Goal: Browse casually: Explore the website without a specific task or goal

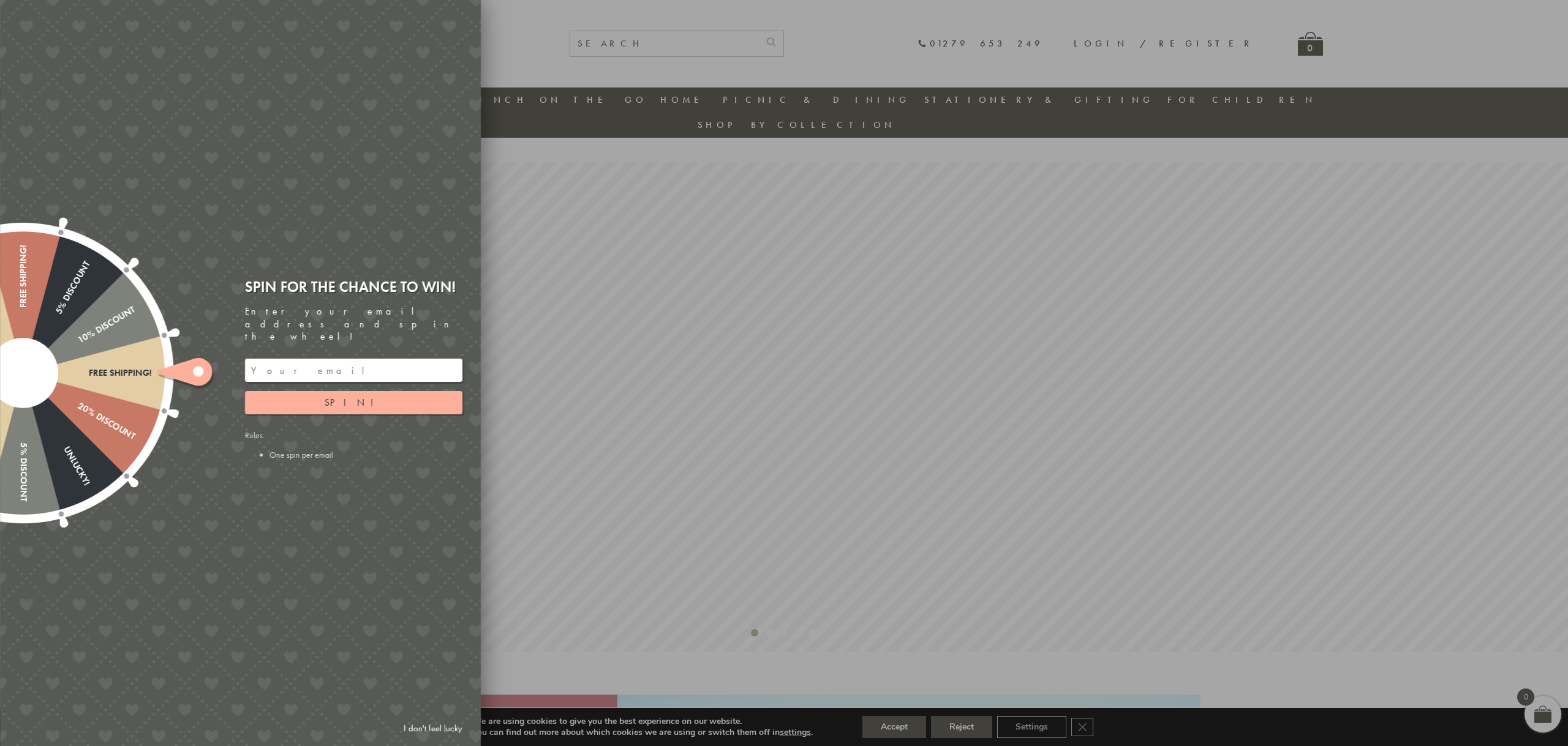
click at [586, 31] on div at bounding box center [784, 373] width 1568 height 746
click at [396, 392] on button "Spin!" at bounding box center [353, 403] width 217 height 24
click at [436, 730] on link "I don't feel lucky" at bounding box center [433, 728] width 71 height 23
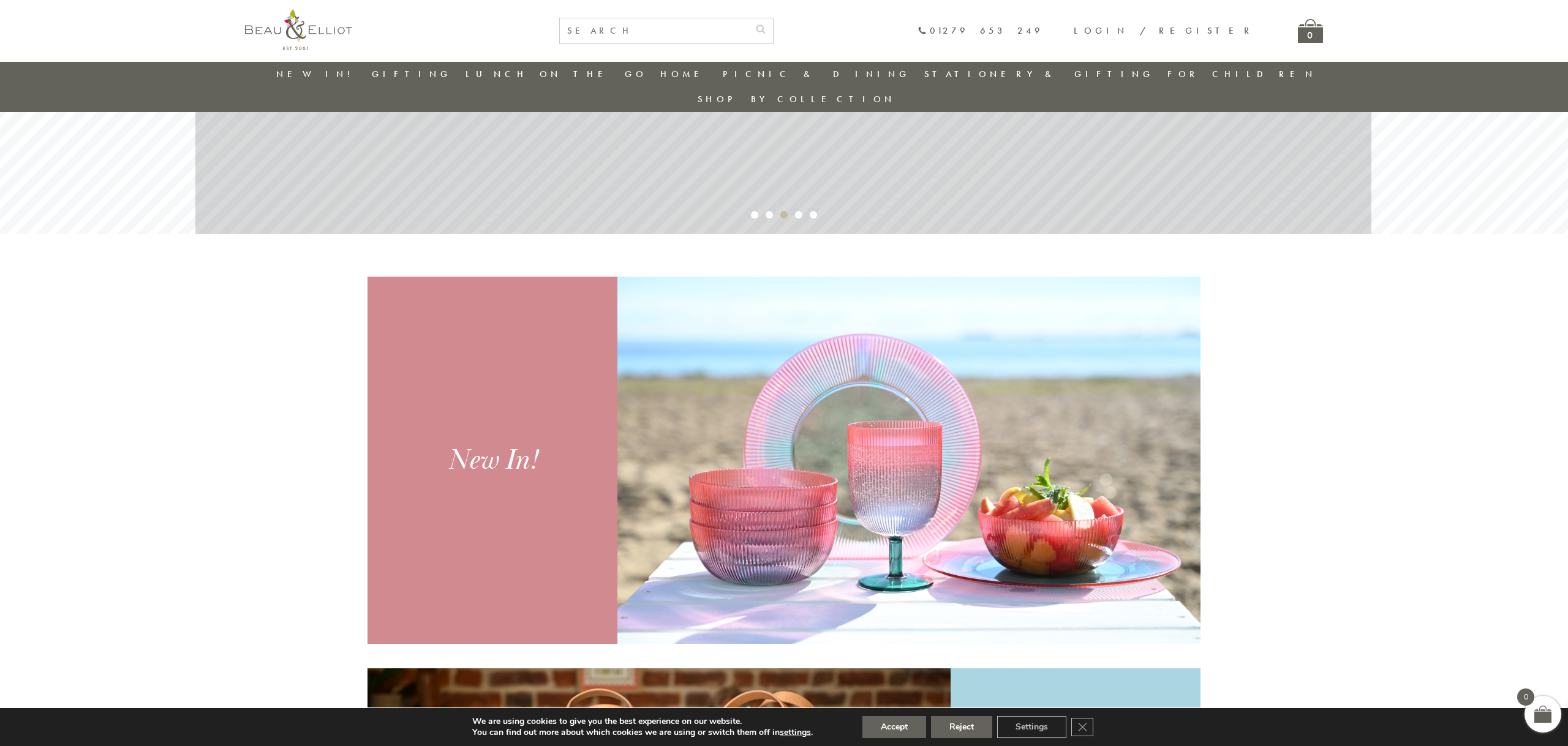
scroll to position [394, 0]
click at [739, 436] on img at bounding box center [909, 459] width 583 height 367
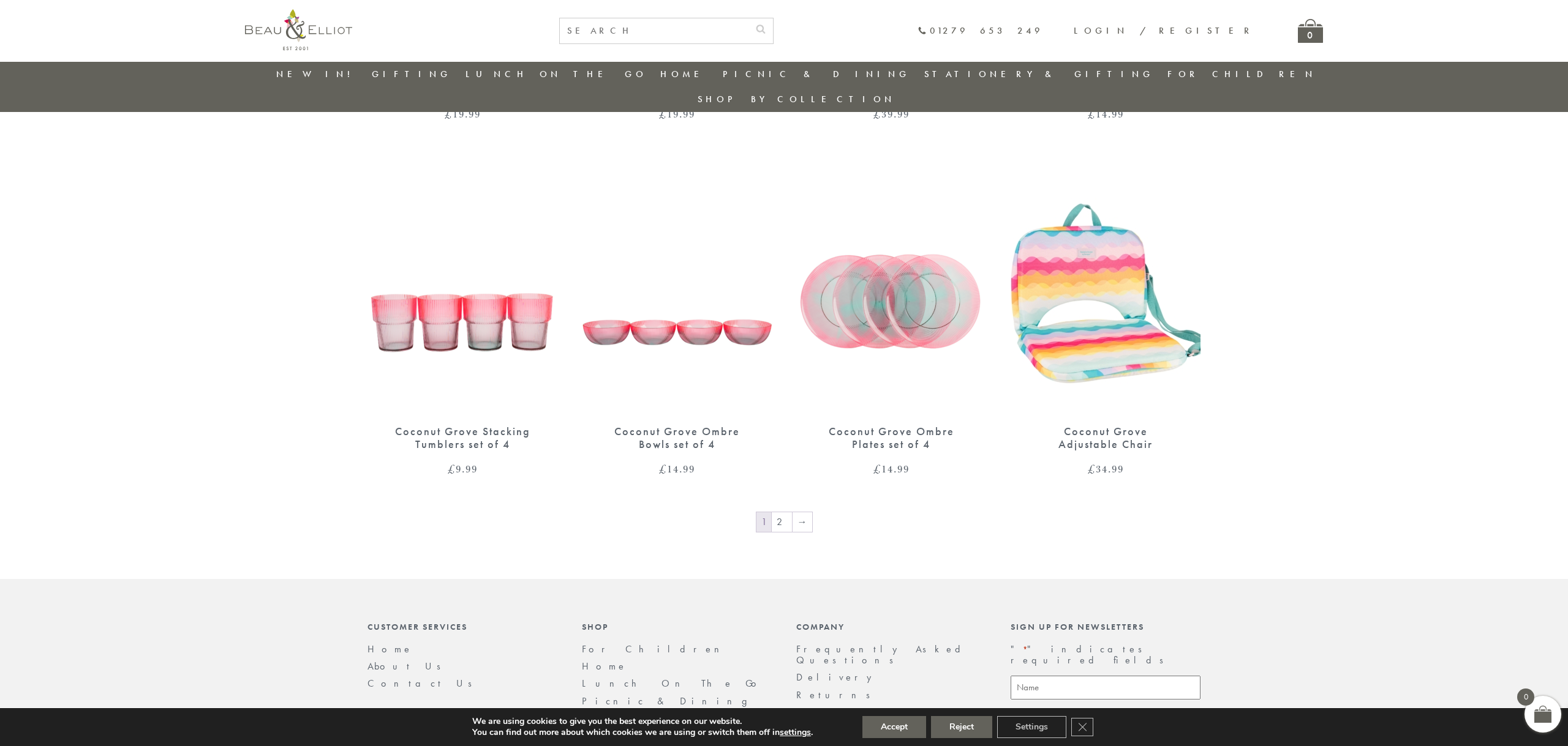
scroll to position [1937, 0]
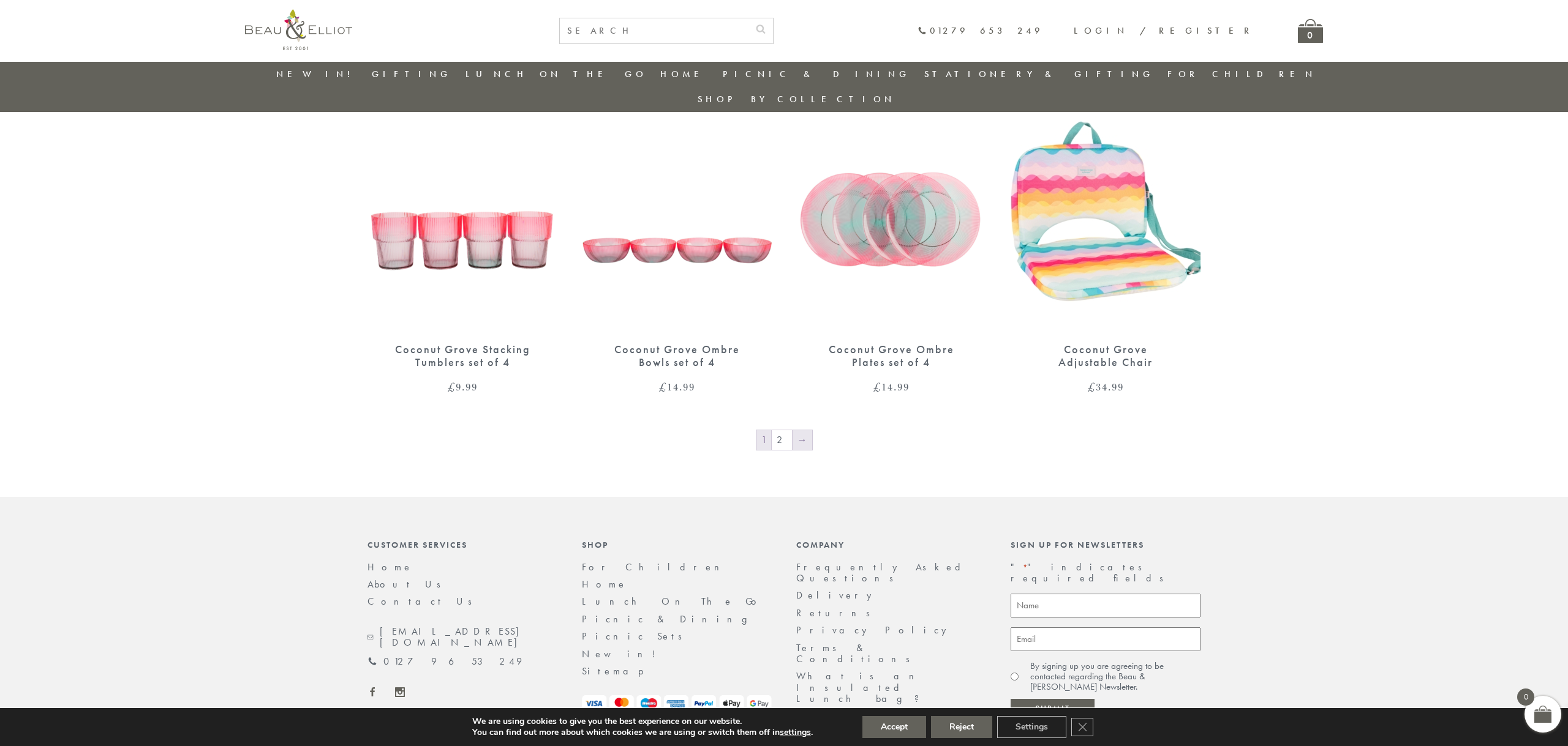
drag, startPoint x: 804, startPoint y: 387, endPoint x: 792, endPoint y: 382, distance: 13.0
click at [803, 431] on link "→" at bounding box center [802, 441] width 20 height 20
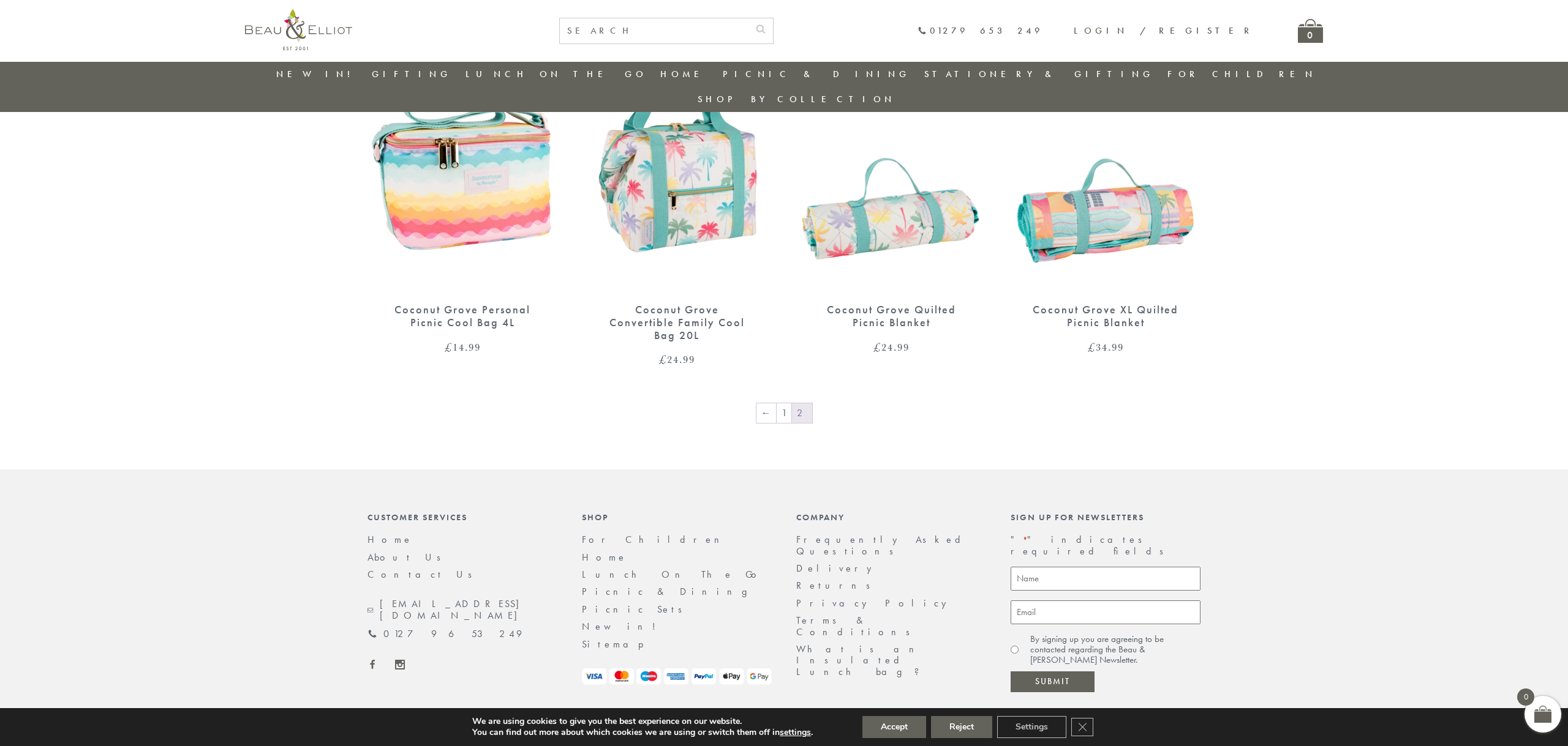
scroll to position [517, 0]
click at [767, 405] on link "←" at bounding box center [766, 415] width 20 height 20
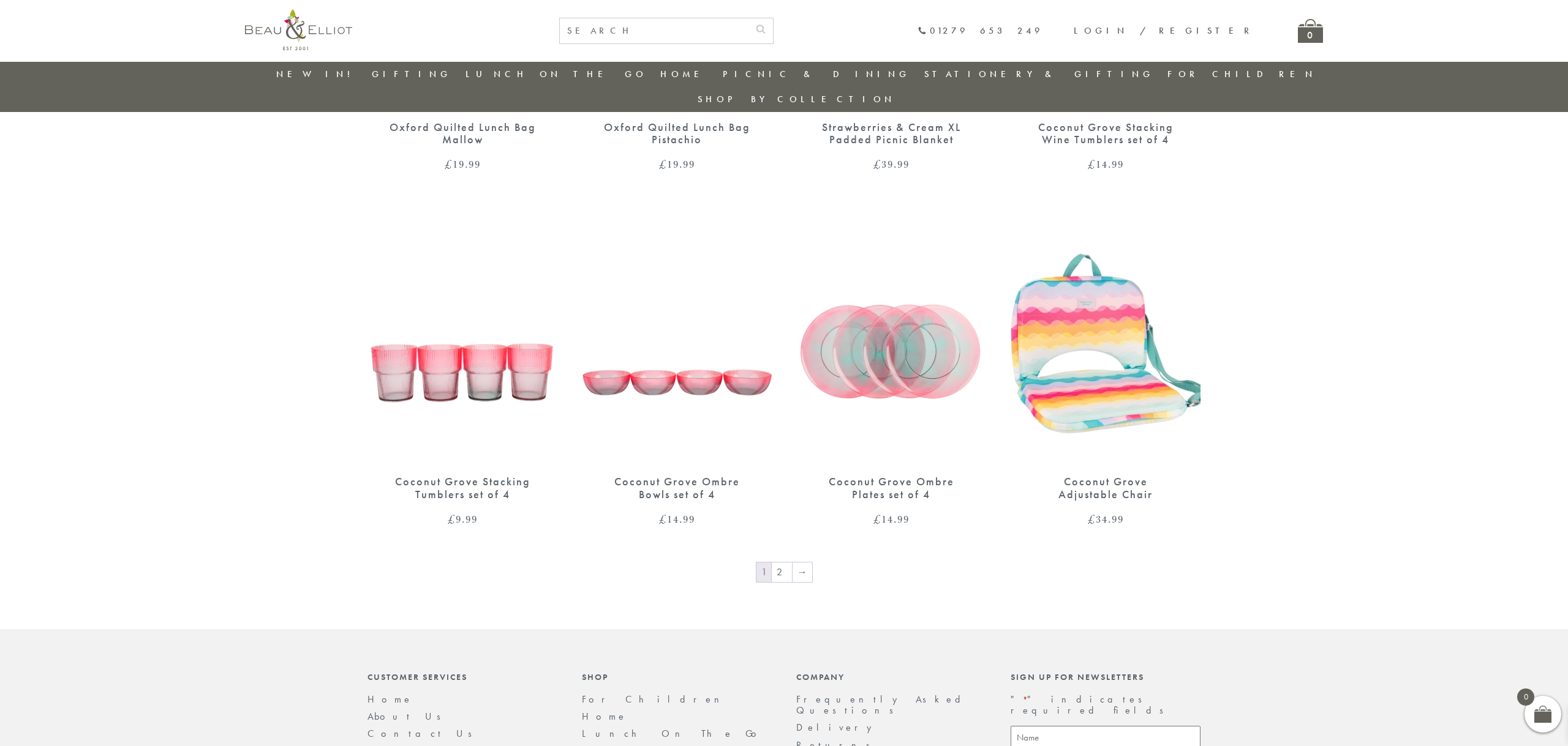
scroll to position [1804, 0]
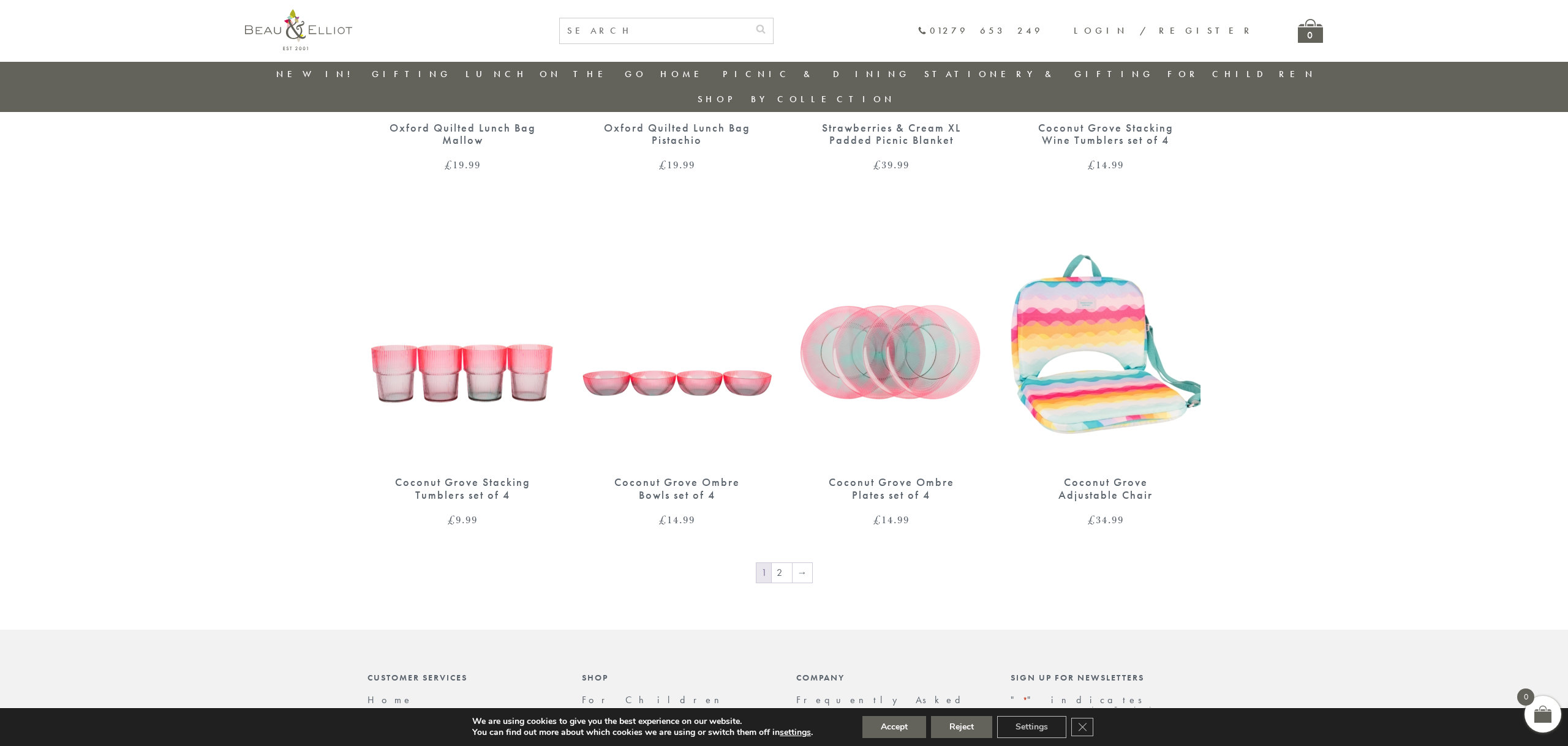
click at [506, 345] on img at bounding box center [461, 342] width 189 height 245
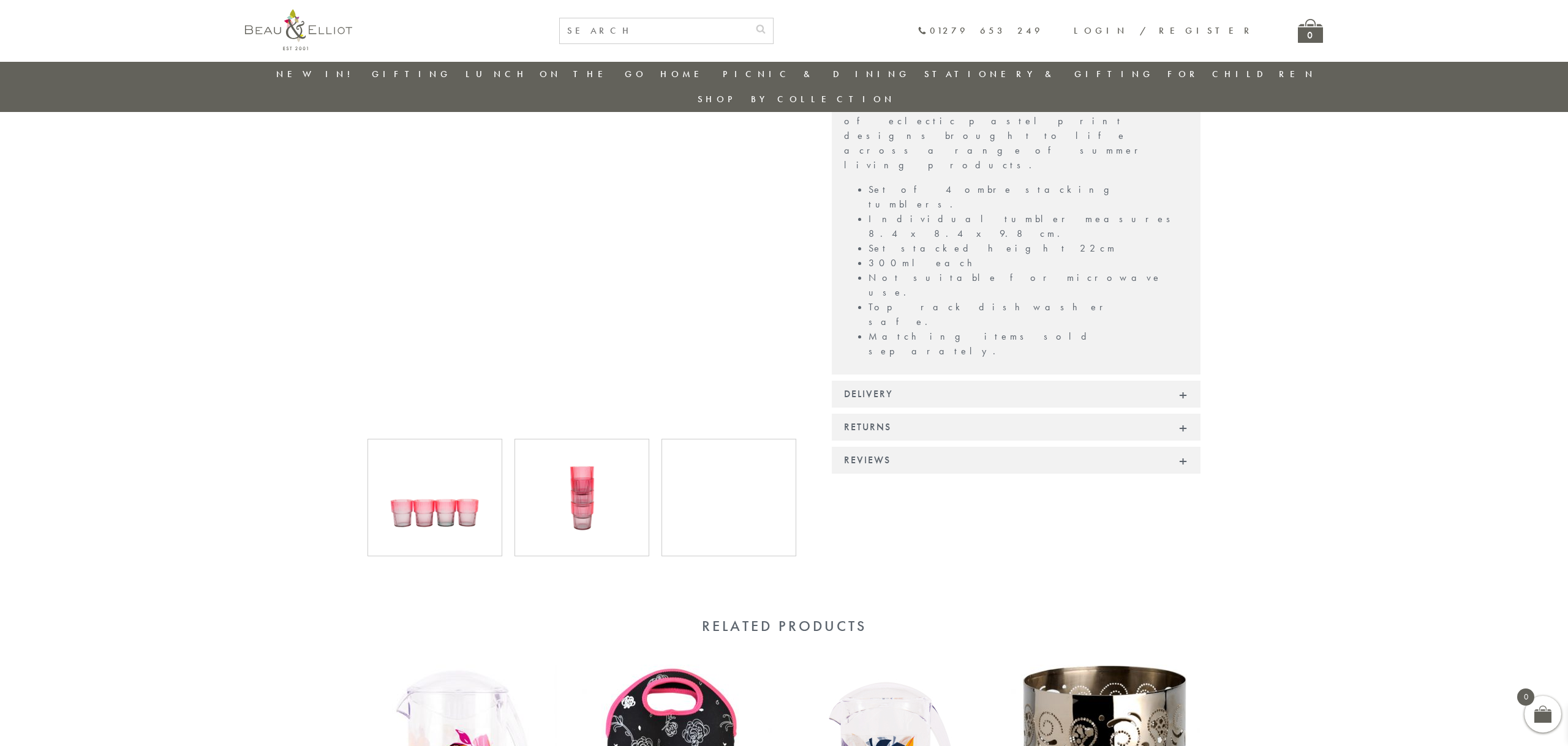
scroll to position [289, 0]
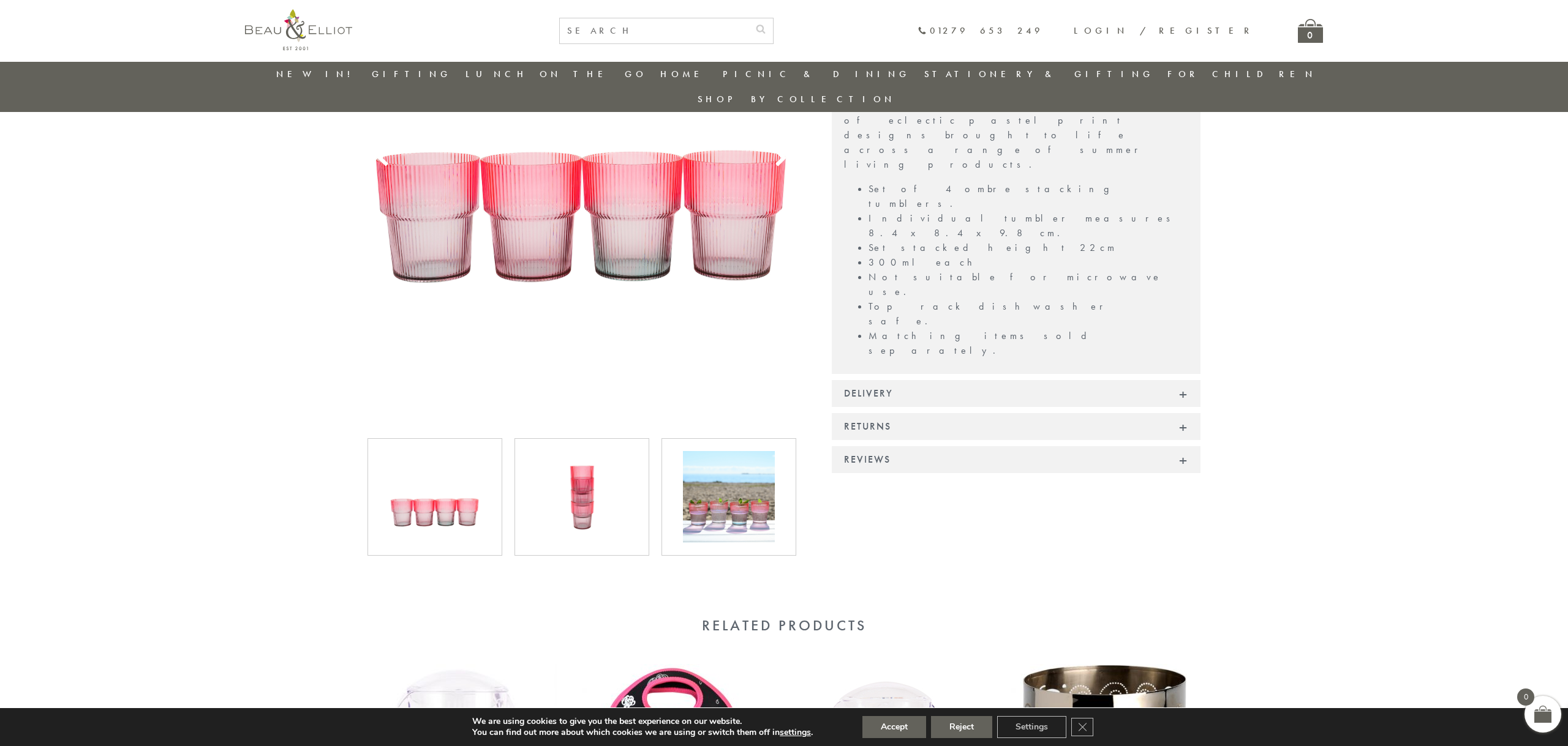
click at [626, 480] on img at bounding box center [582, 498] width 92 height 92
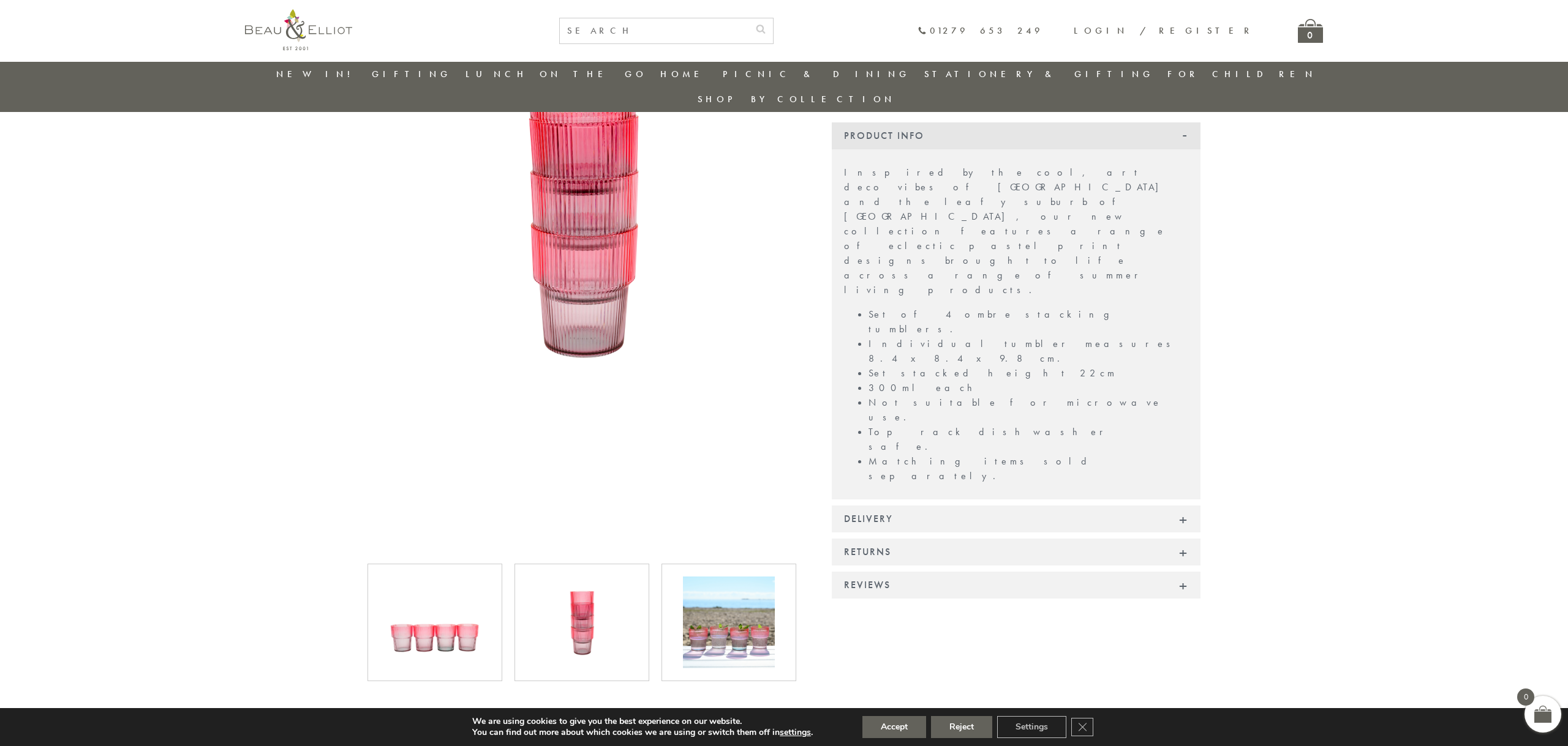
scroll to position [162, 0]
click at [723, 598] on img at bounding box center [730, 625] width 92 height 92
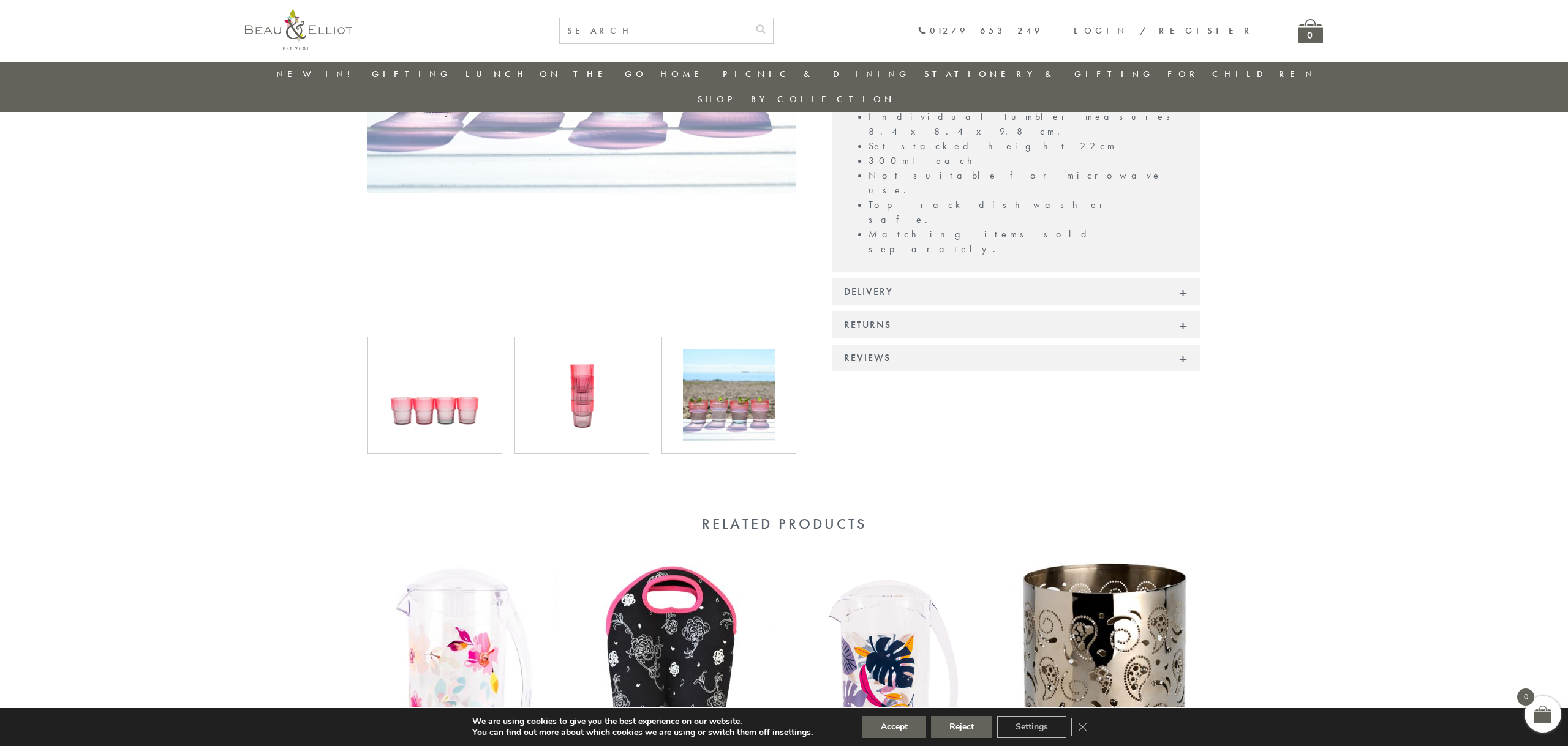
scroll to position [387, 0]
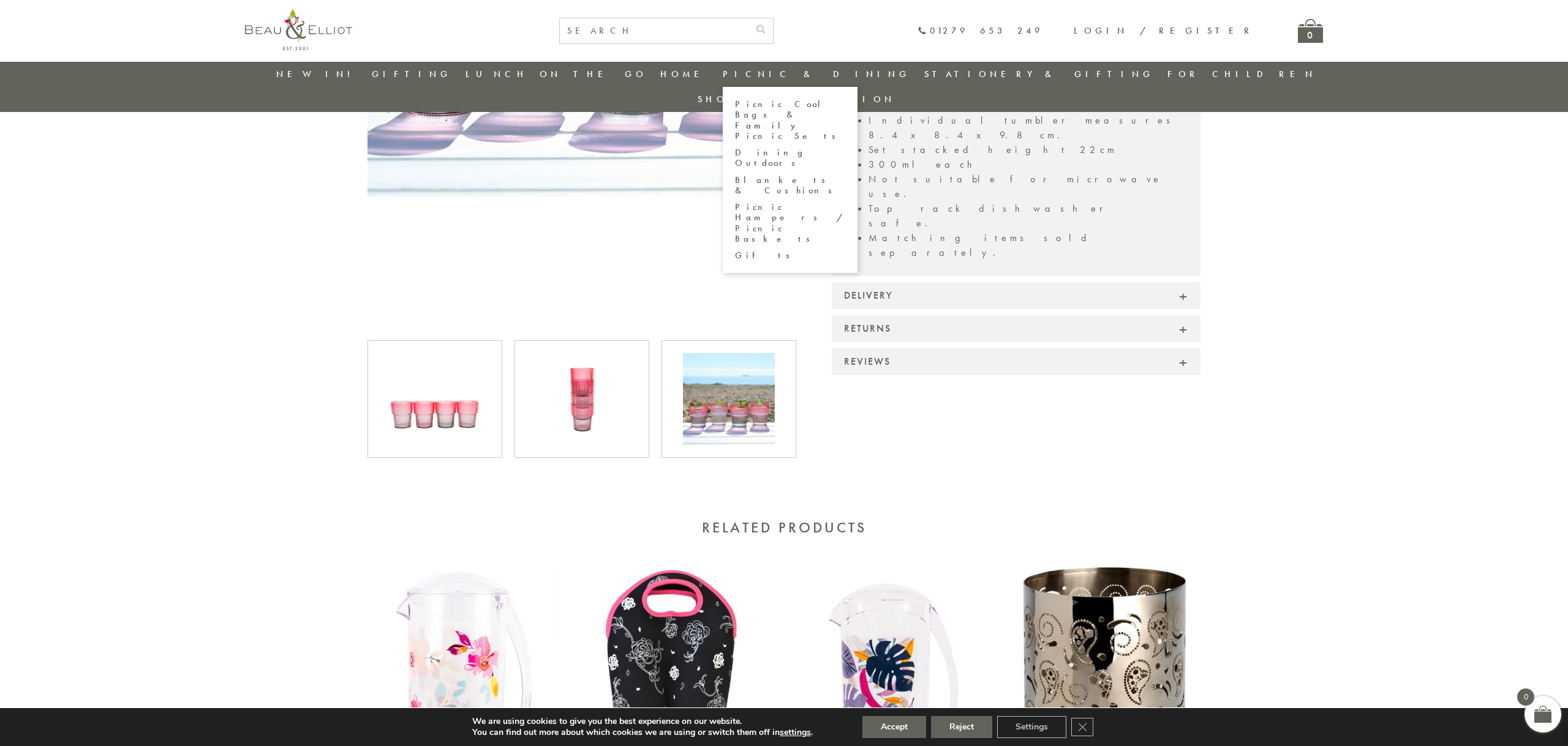
click at [790, 147] on link "Dining Outdoors" at bounding box center [790, 158] width 110 height 22
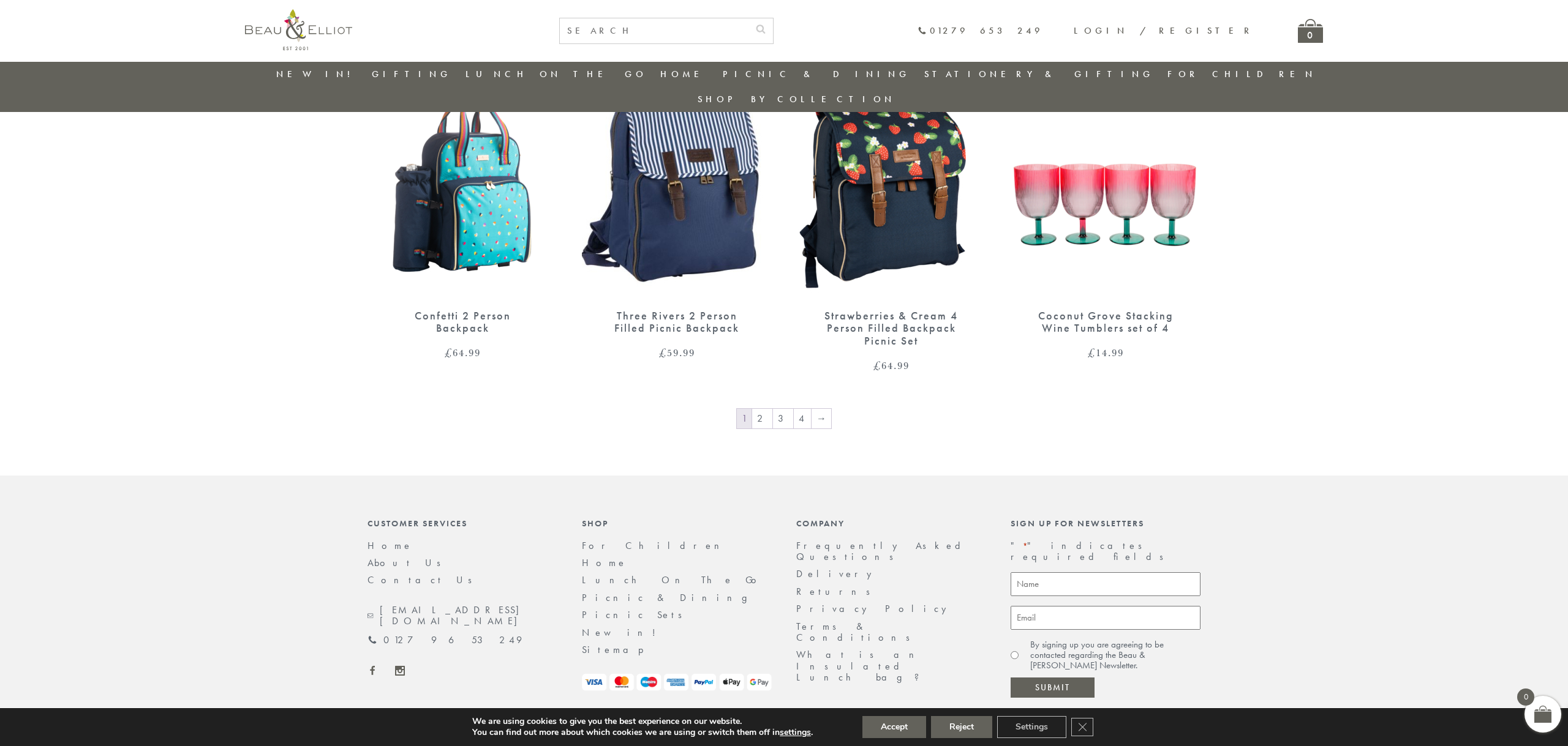
scroll to position [1961, 0]
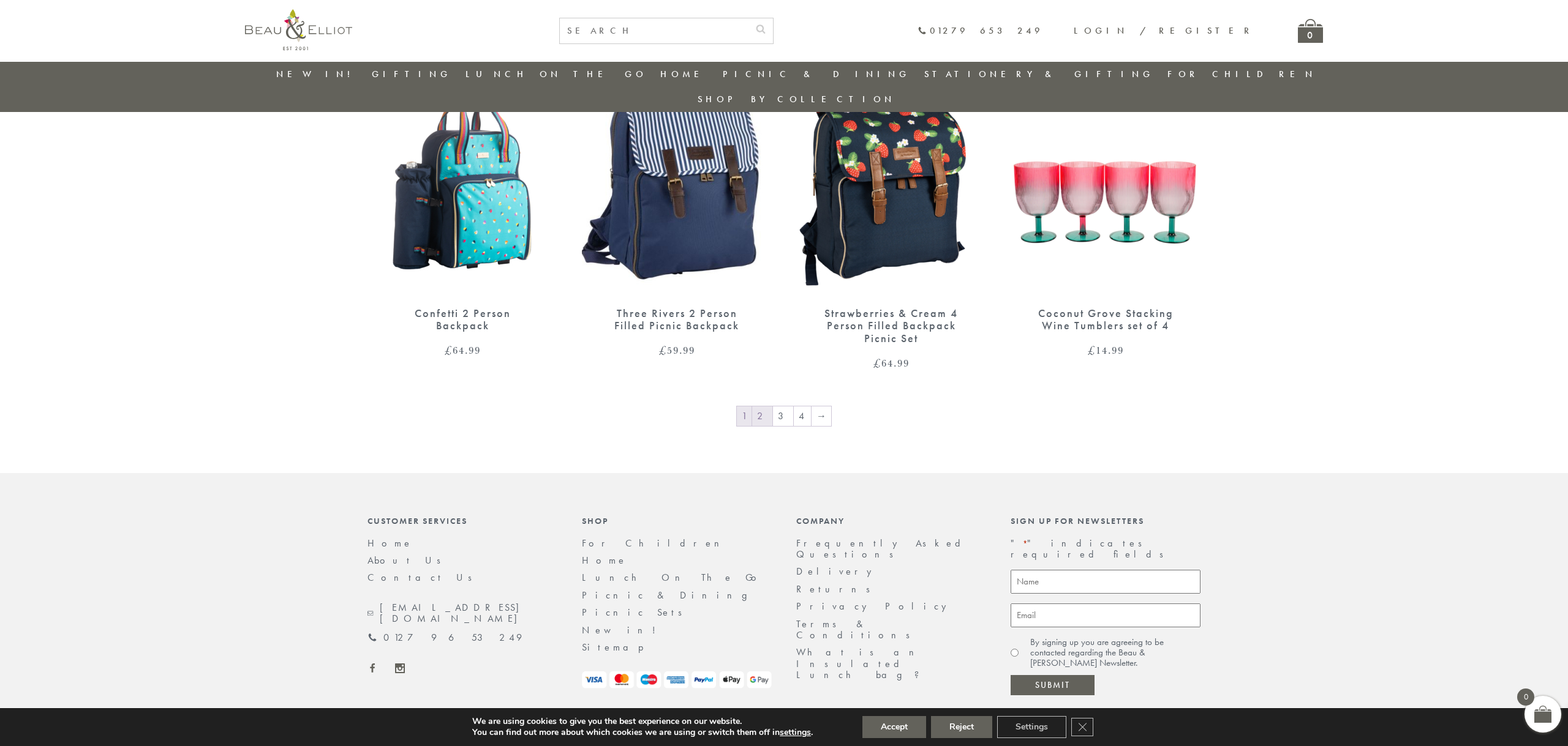
drag, startPoint x: 766, startPoint y: 390, endPoint x: 752, endPoint y: 387, distance: 14.3
click at [765, 406] on link "2" at bounding box center [762, 416] width 21 height 20
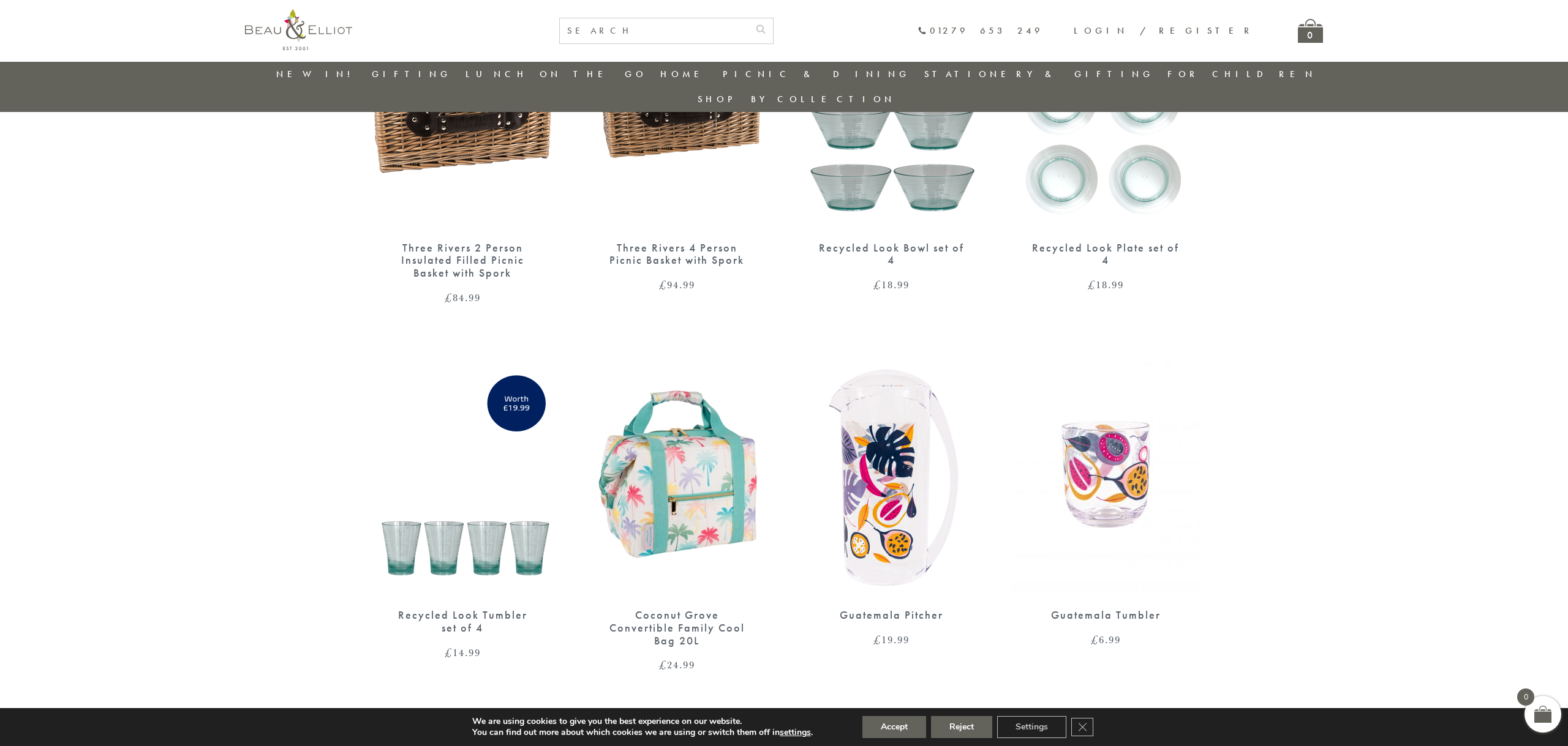
scroll to position [1748, 0]
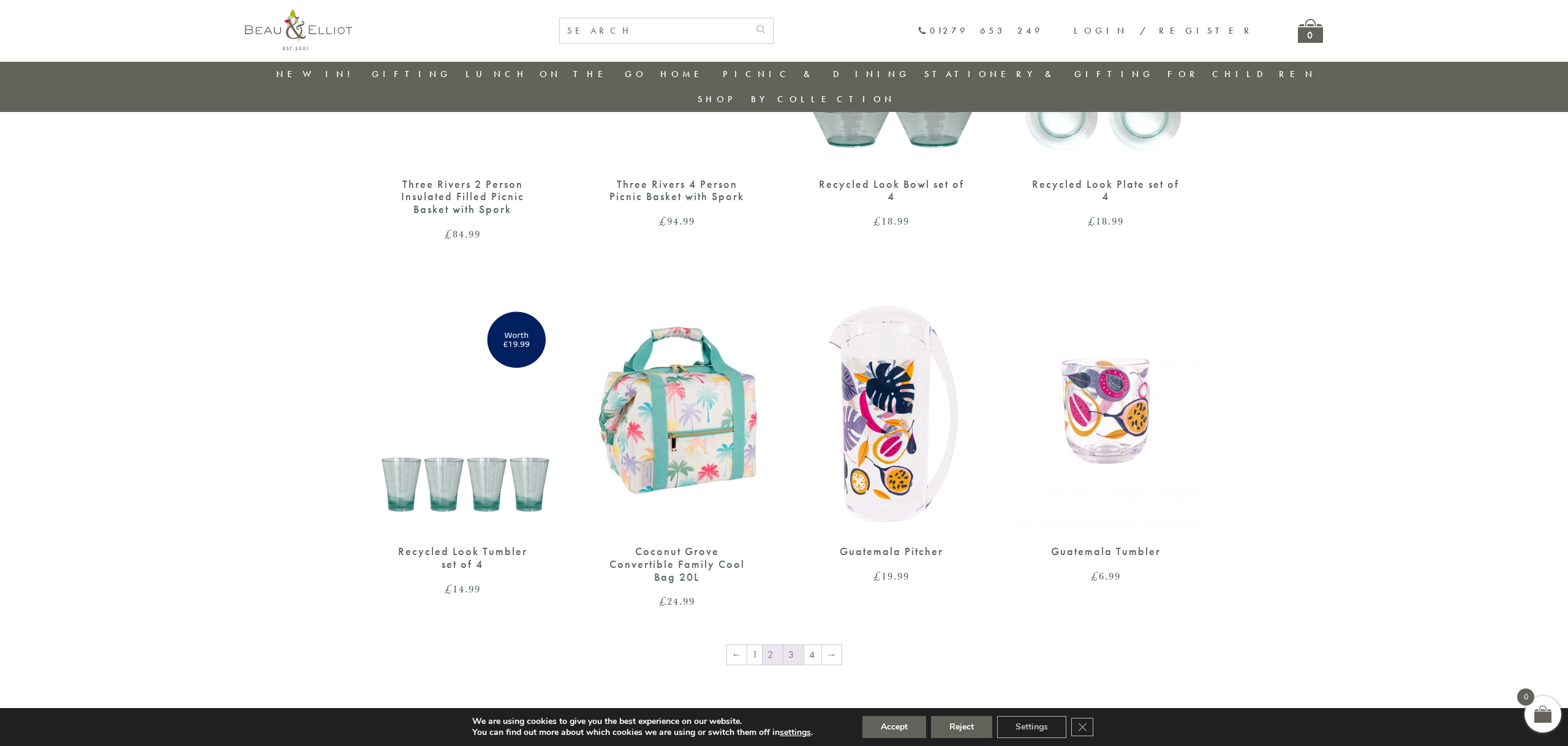
click at [789, 646] on link "3" at bounding box center [793, 656] width 21 height 20
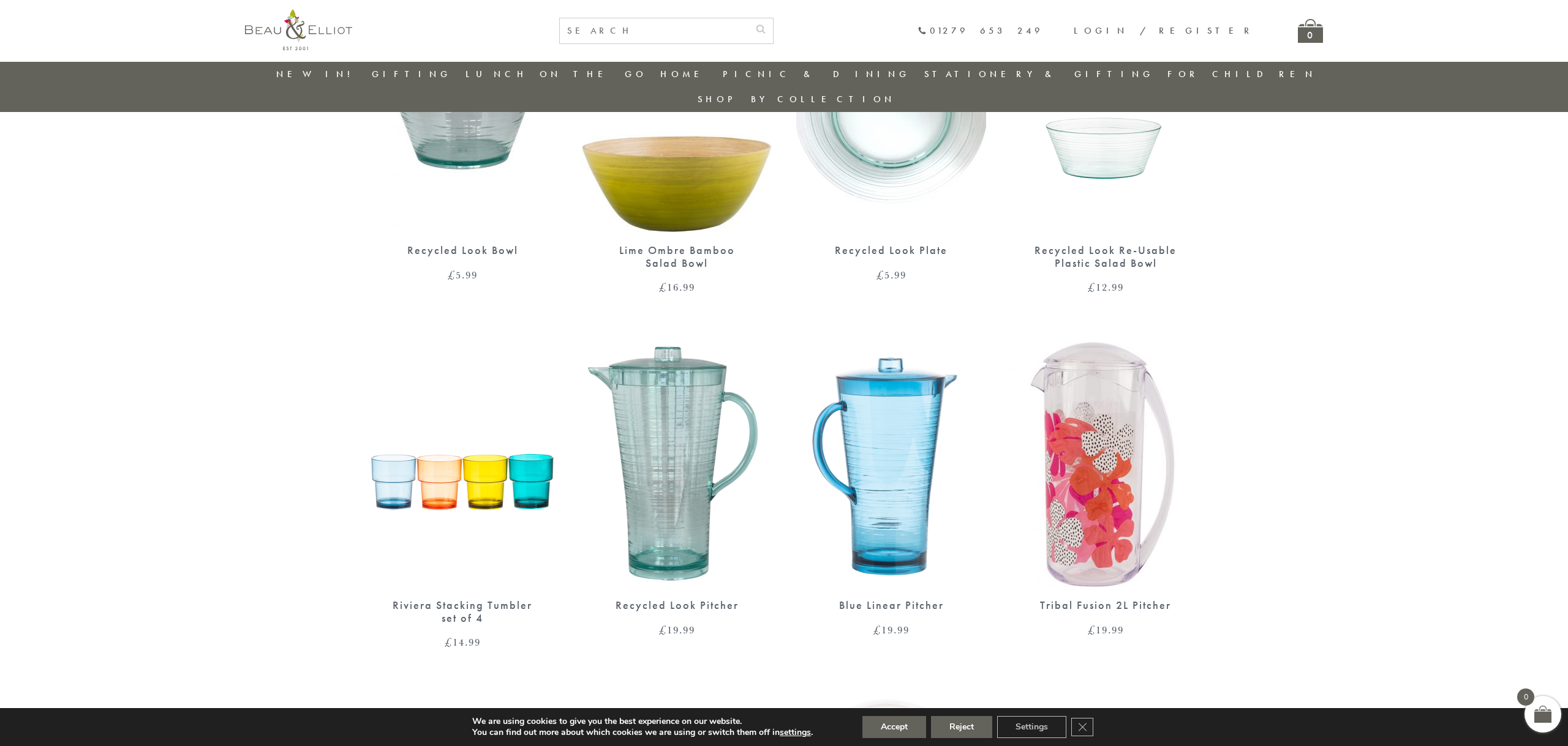
scroll to position [942, 0]
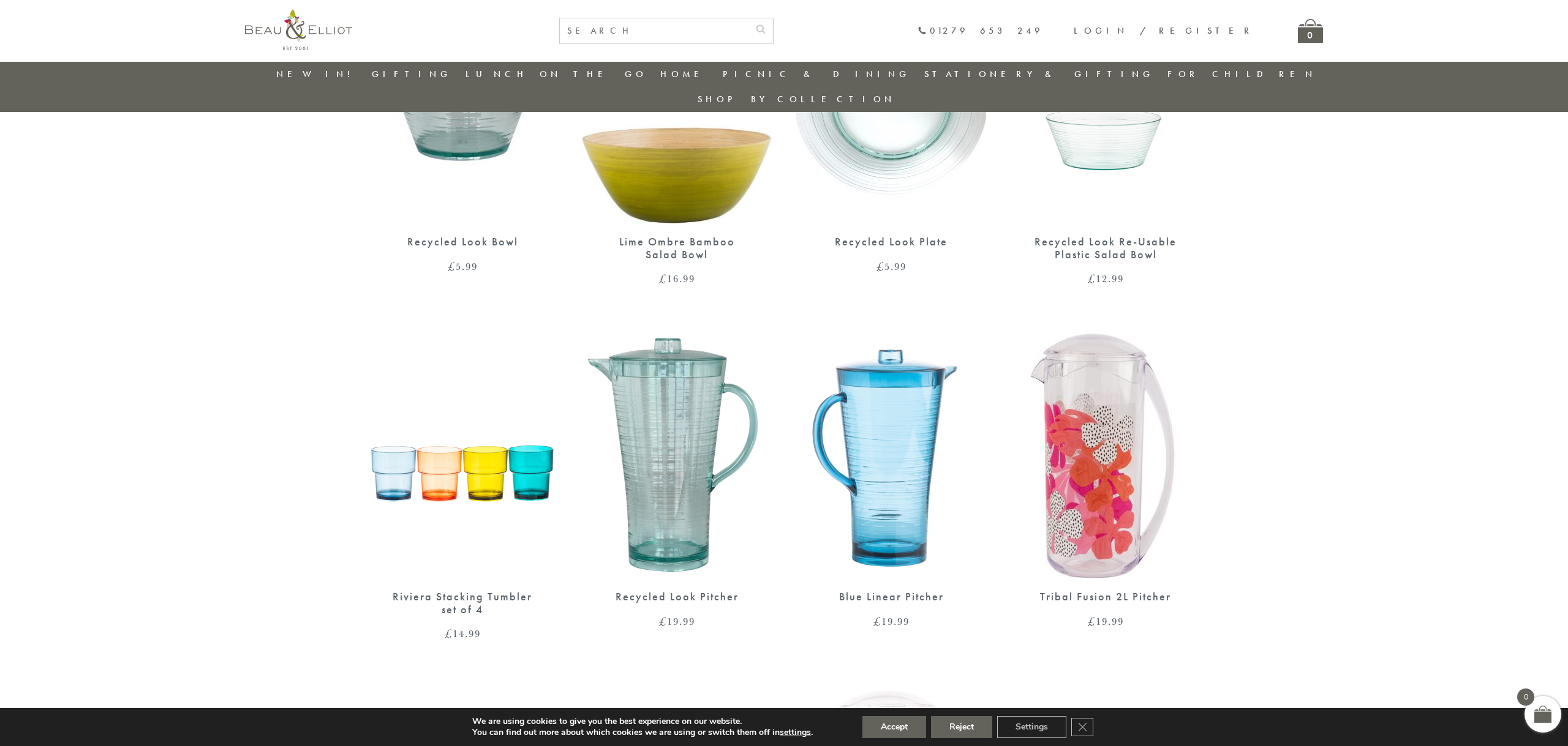
click at [491, 450] on img at bounding box center [461, 456] width 189 height 245
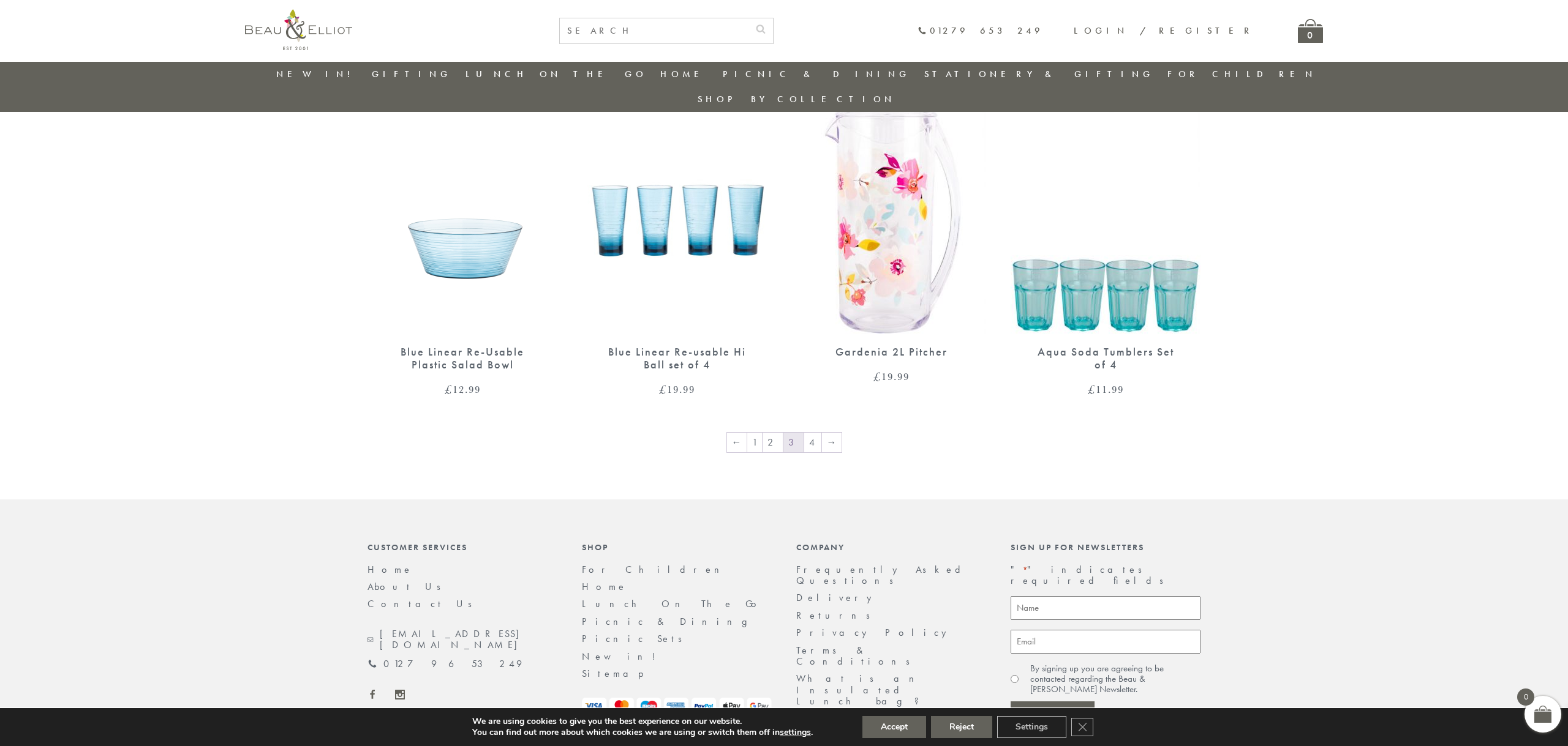
scroll to position [1924, 0]
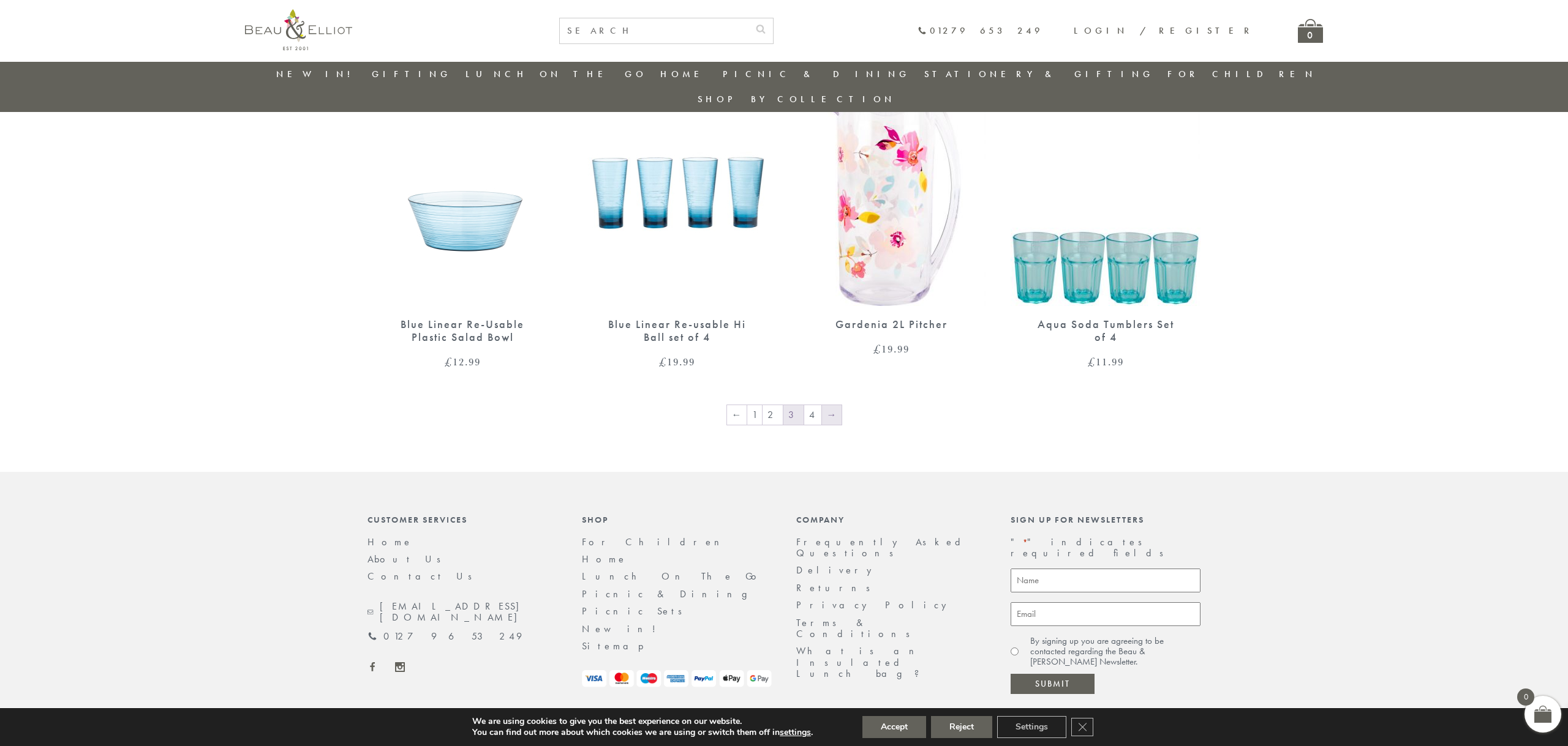
click at [825, 405] on link "→" at bounding box center [832, 415] width 20 height 20
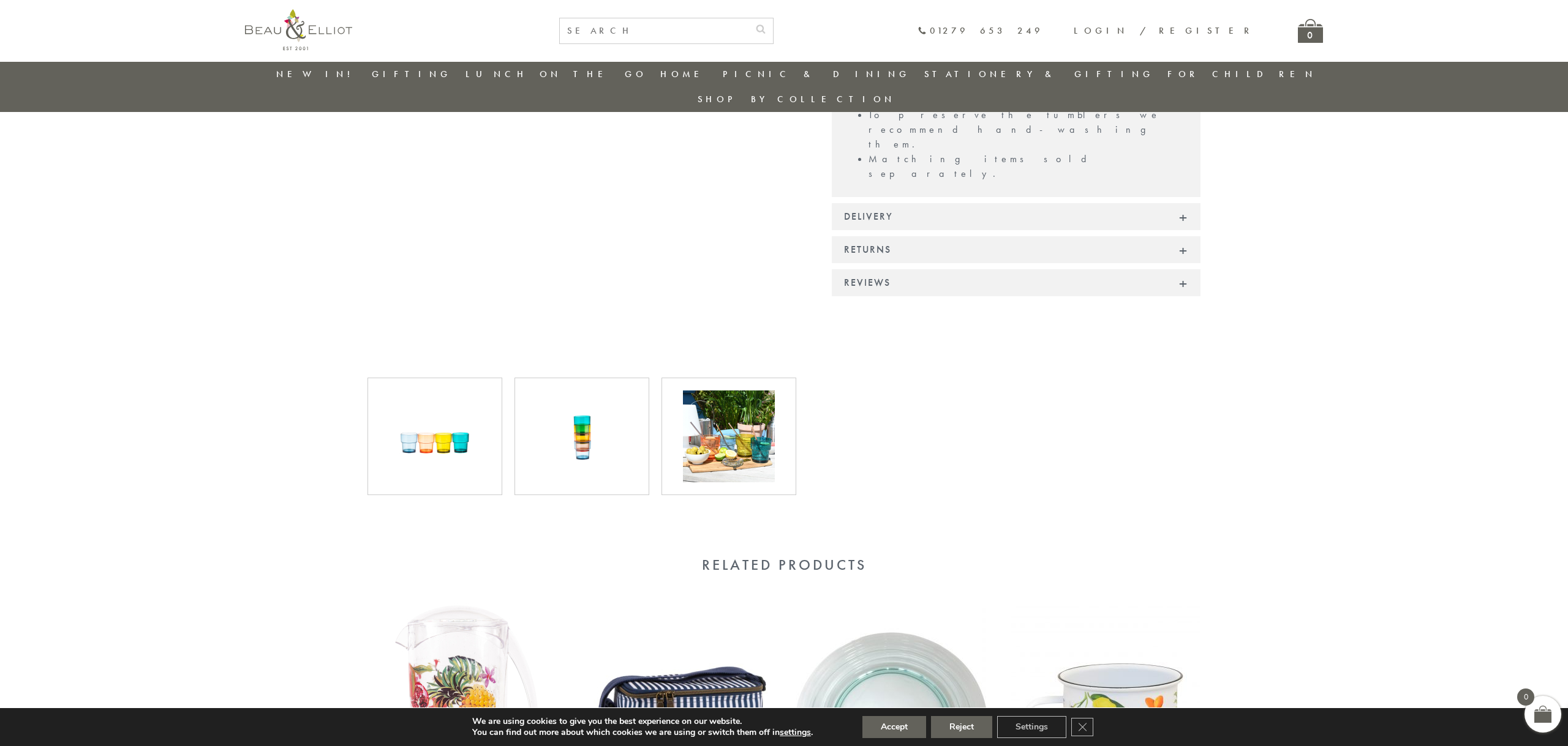
scroll to position [444, 0]
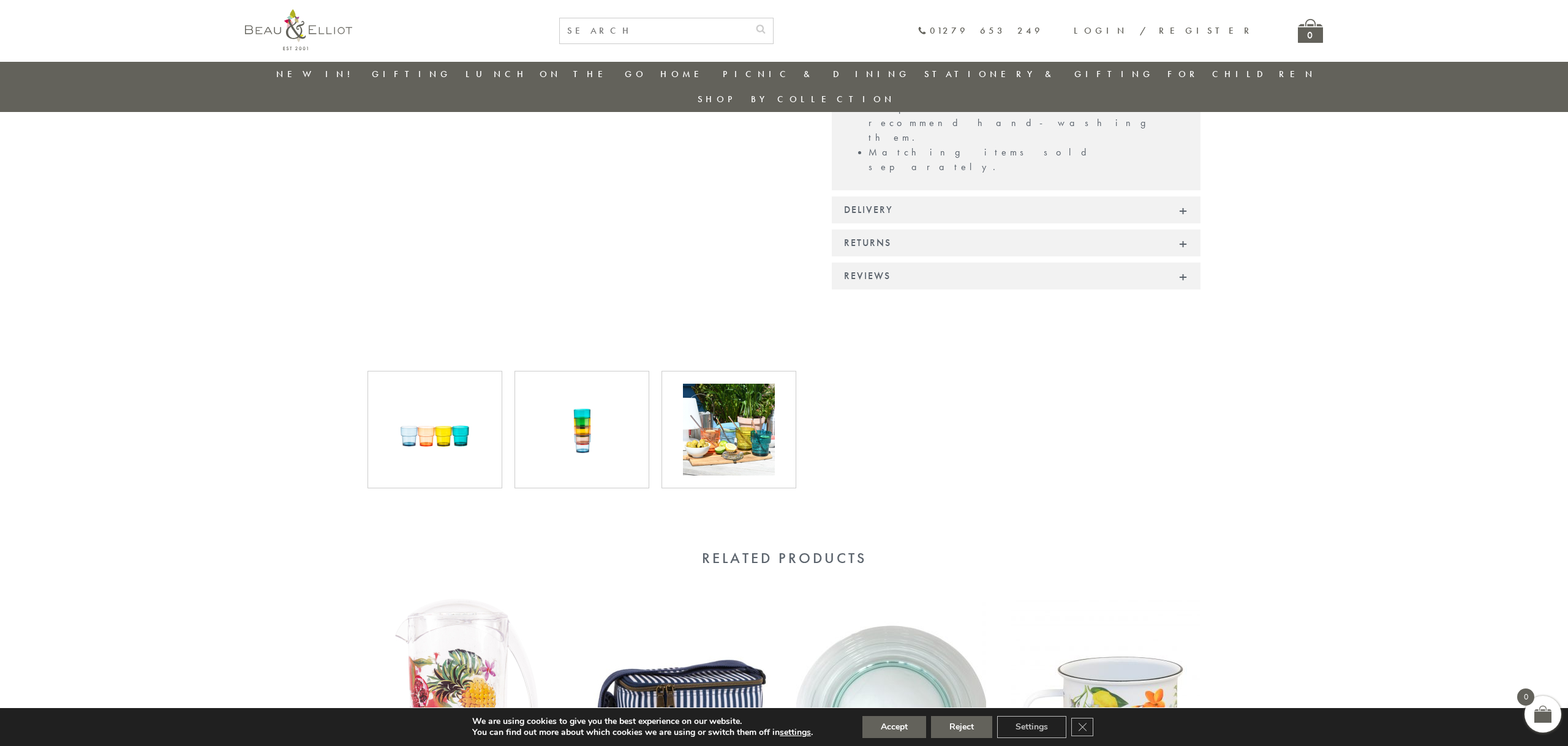
click at [651, 371] on div at bounding box center [582, 430] width 147 height 118
click at [632, 385] on div at bounding box center [581, 430] width 109 height 92
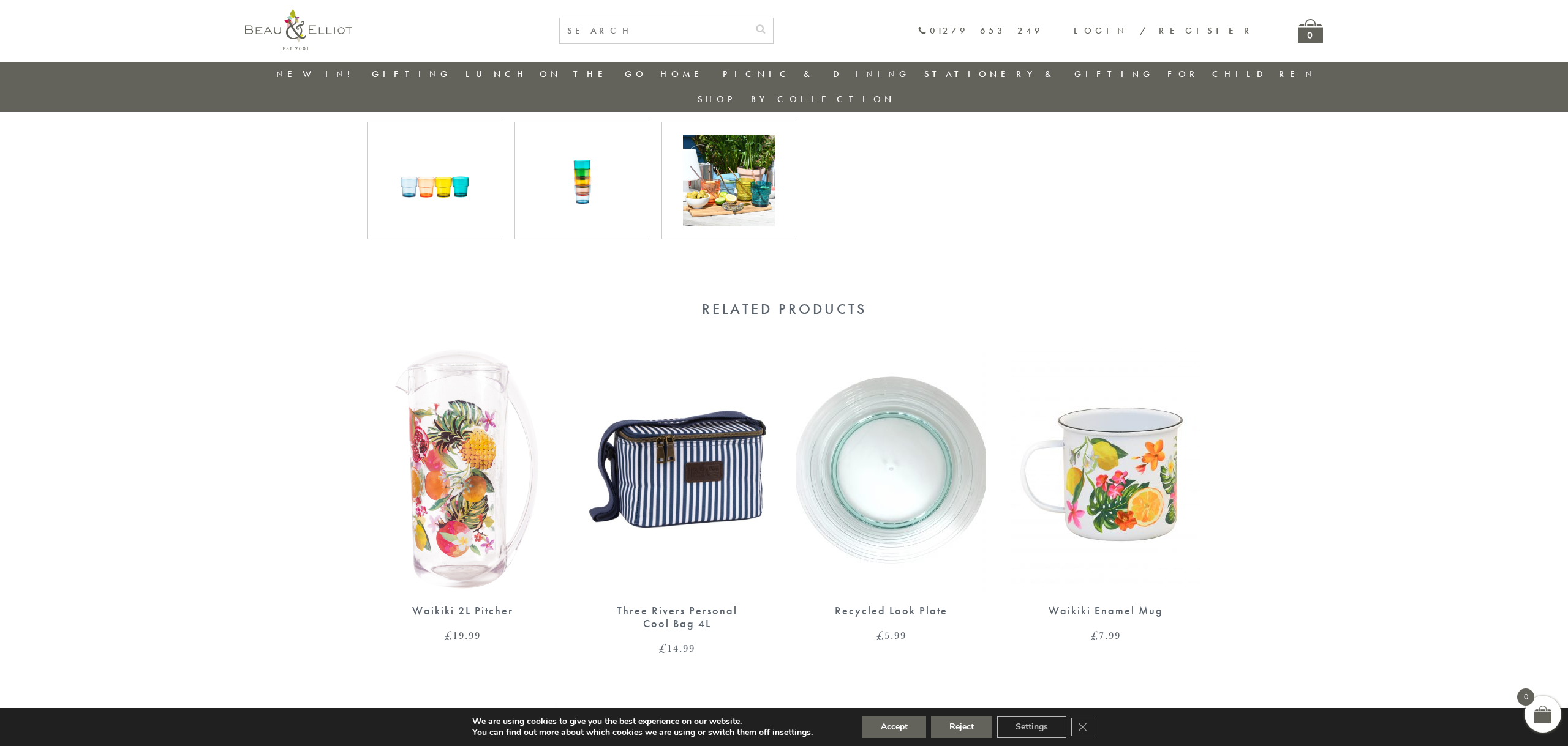
scroll to position [692, 0]
click at [750, 191] on img at bounding box center [730, 182] width 92 height 92
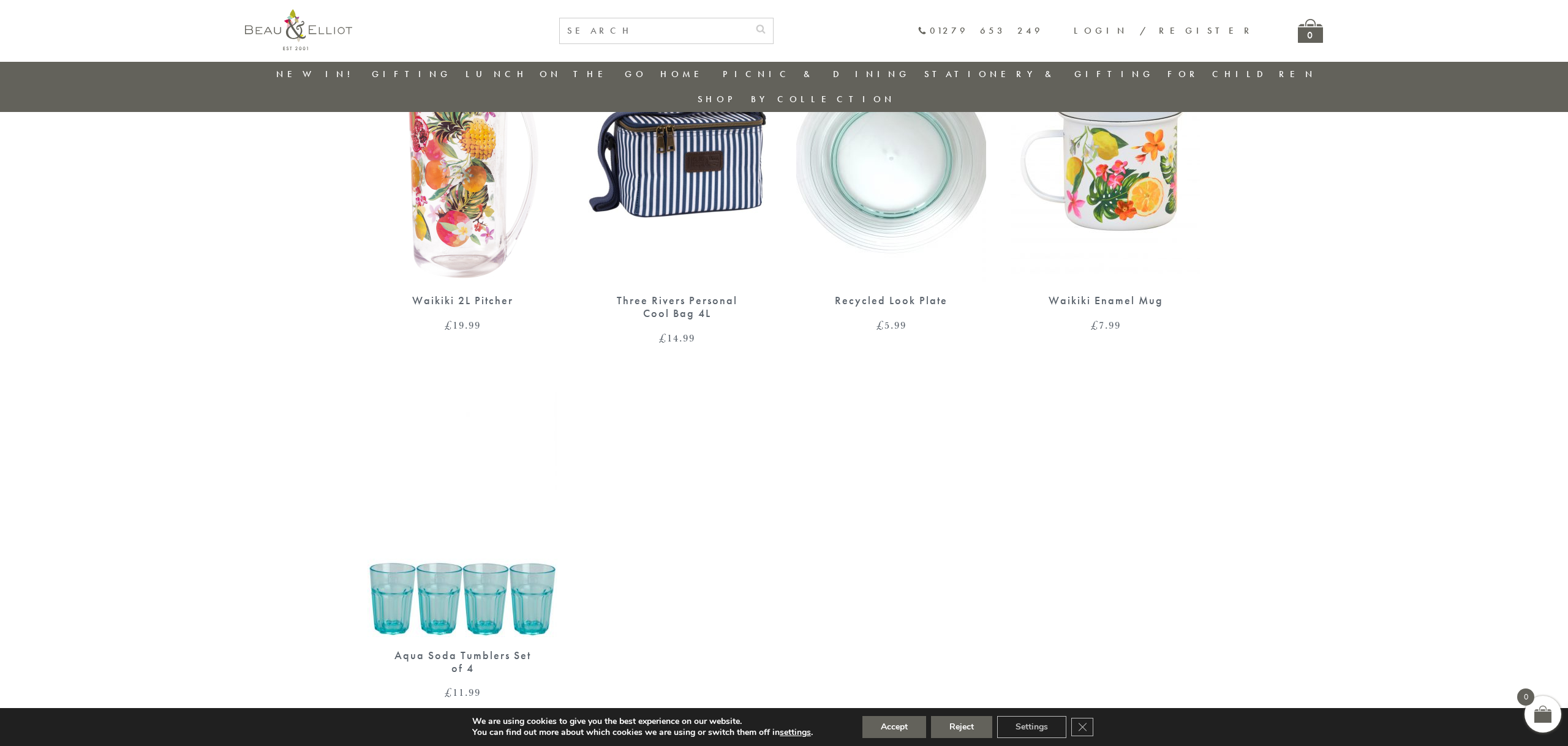
scroll to position [1309, 0]
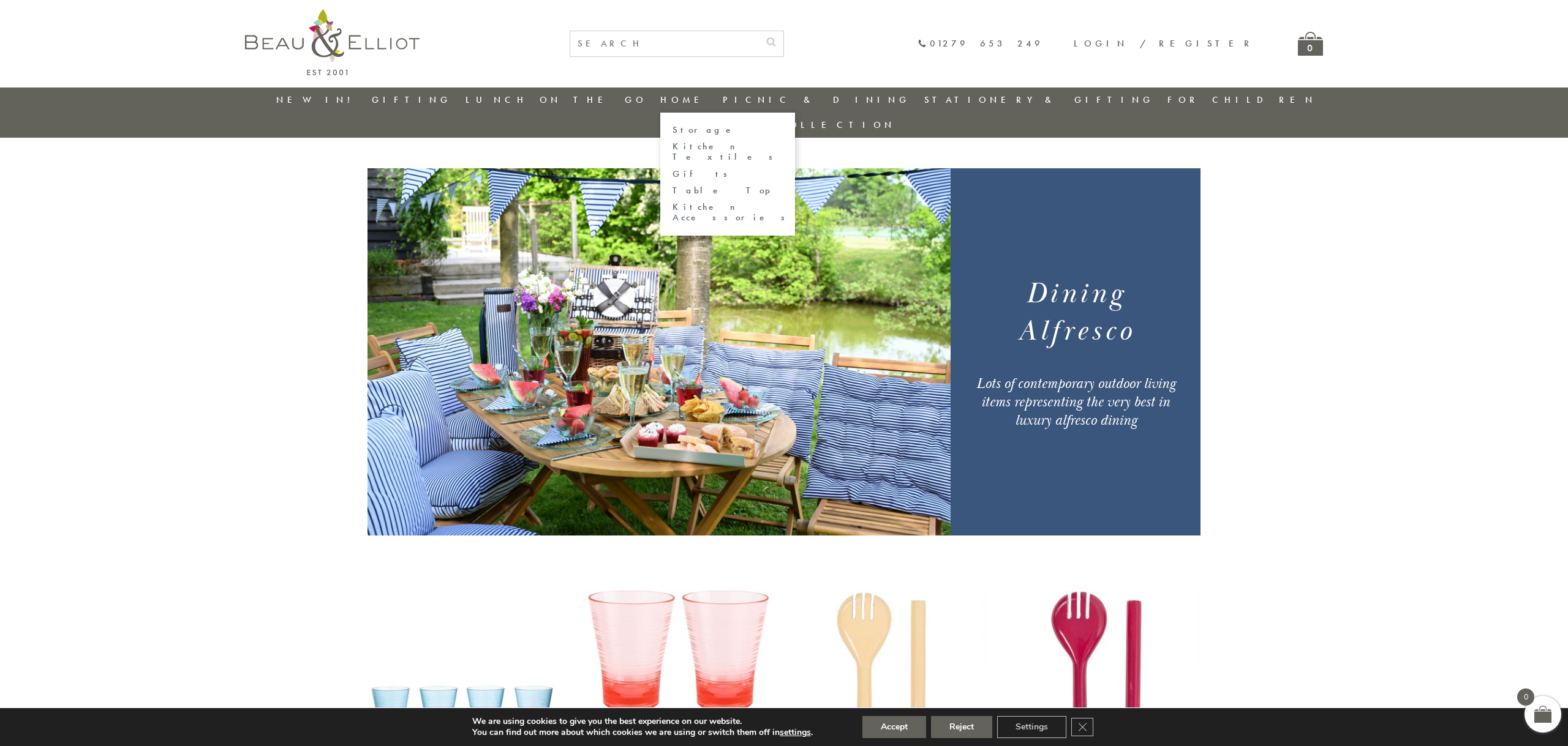
click at [670, 97] on link "Home" at bounding box center [685, 99] width 49 height 12
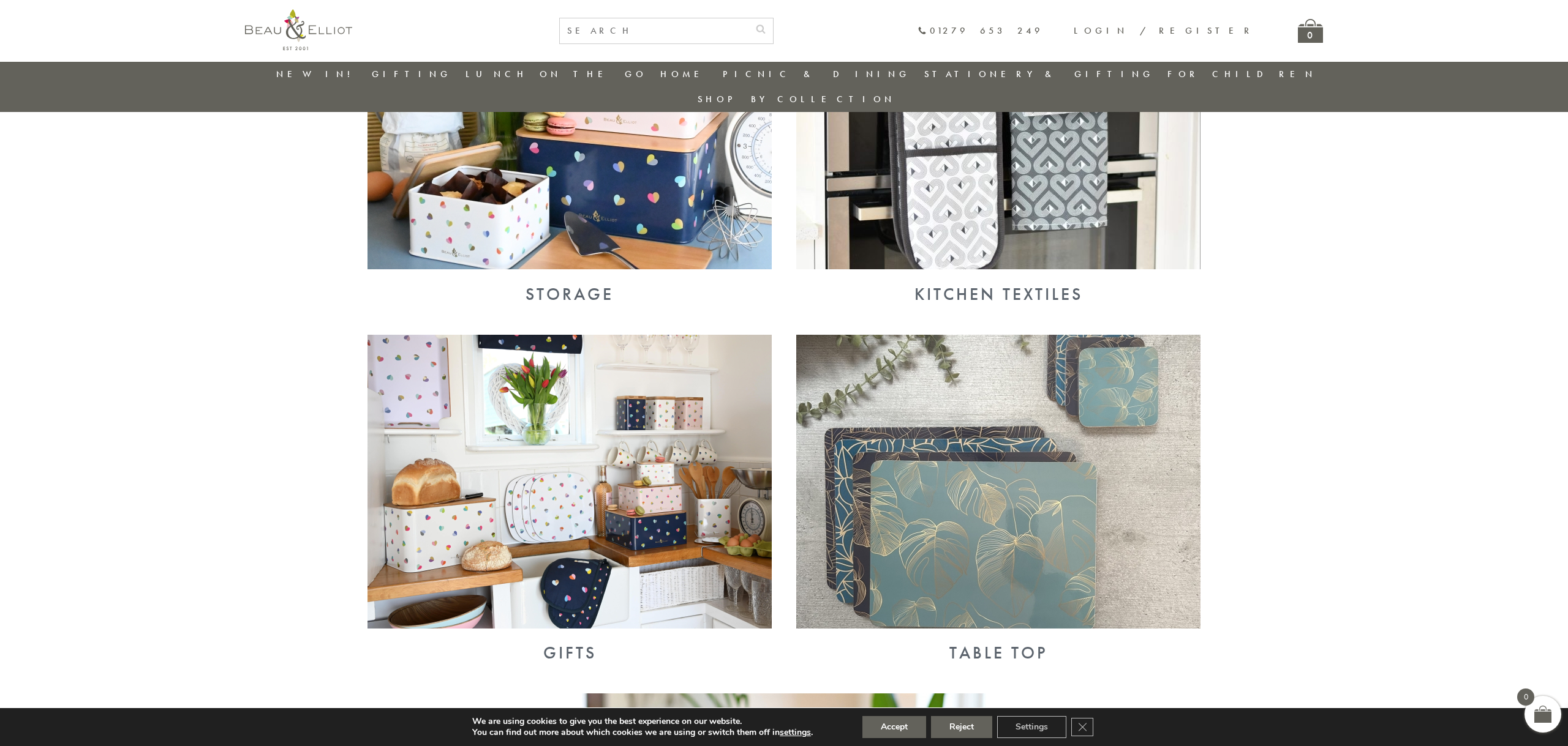
scroll to position [1172, 0]
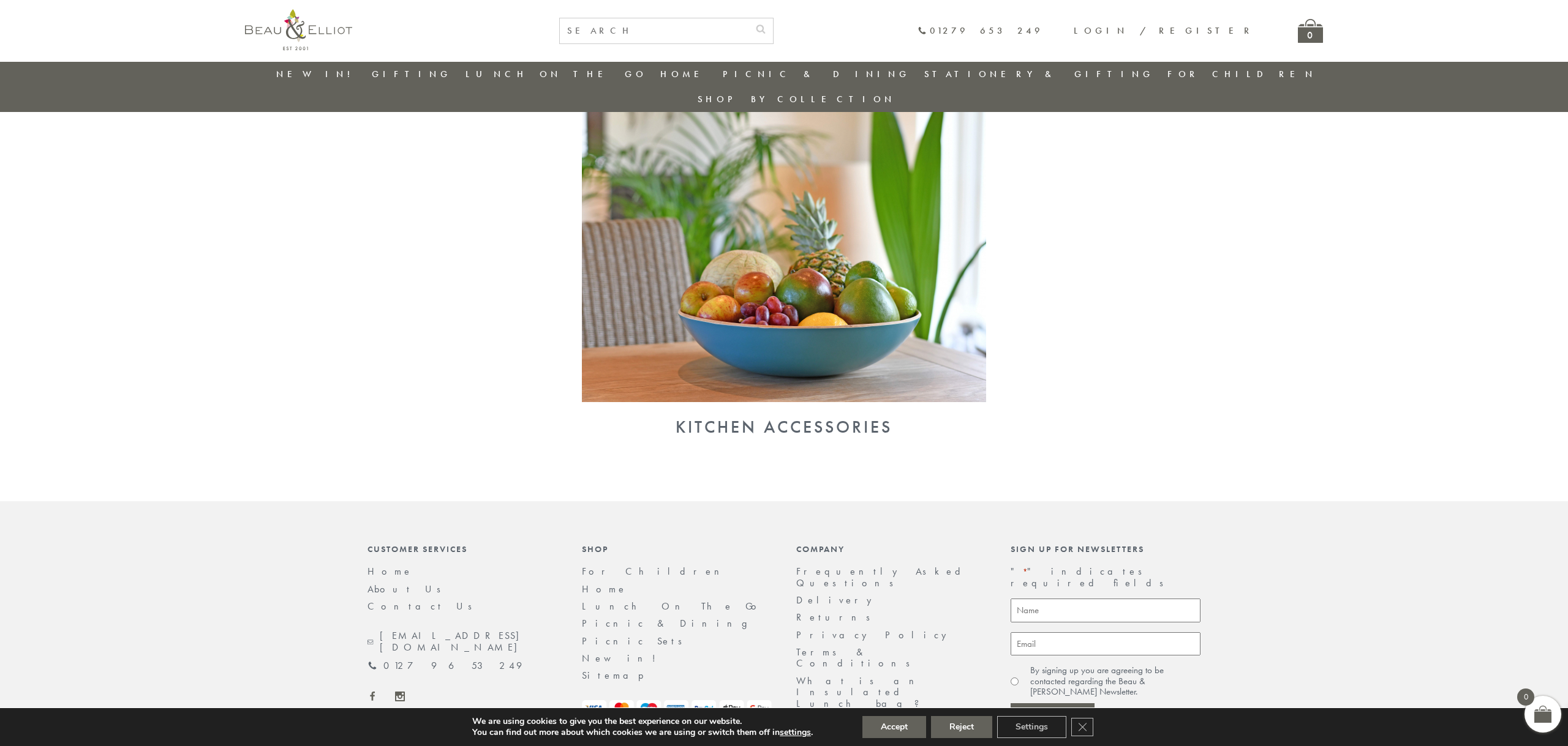
click at [884, 263] on img at bounding box center [784, 254] width 405 height 293
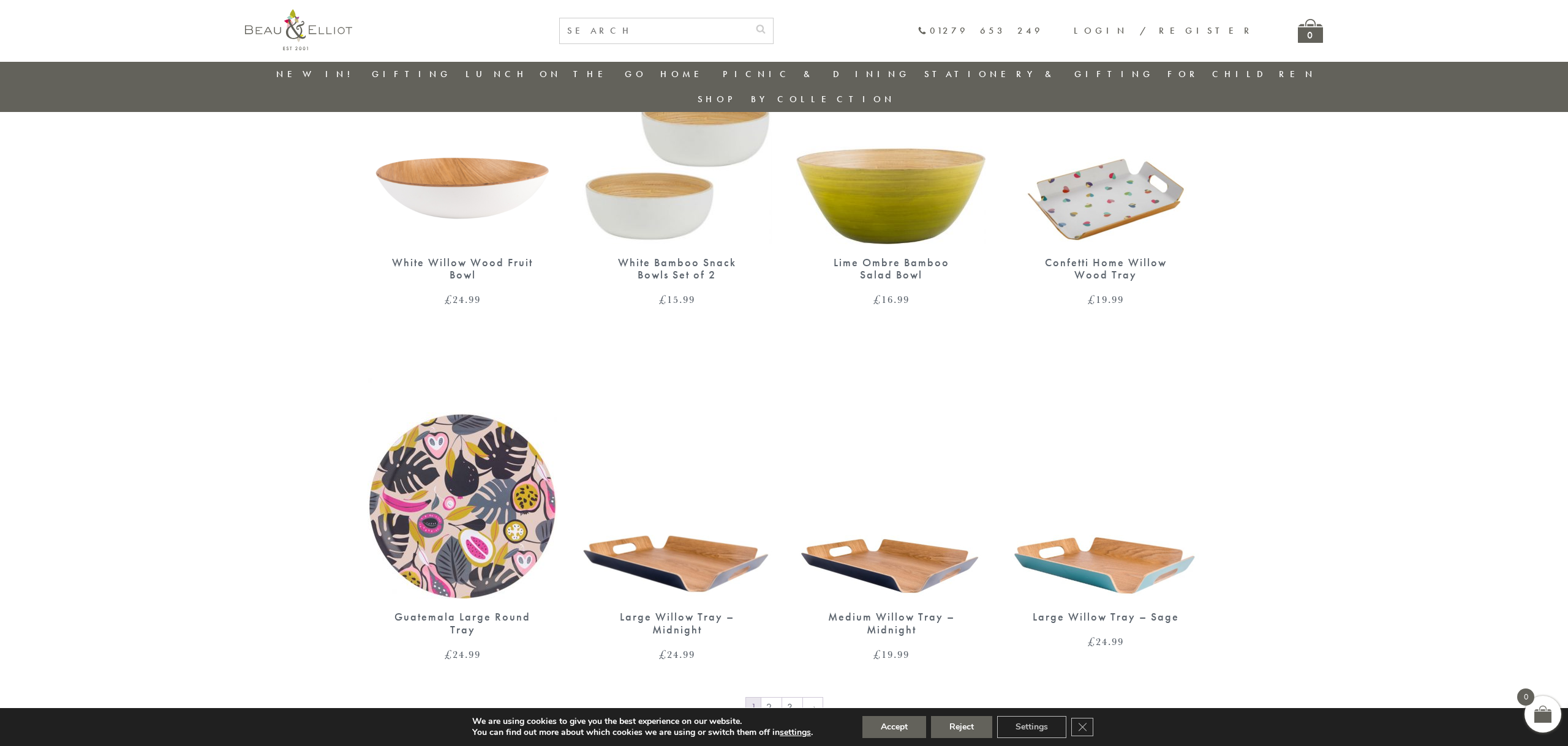
scroll to position [1667, 0]
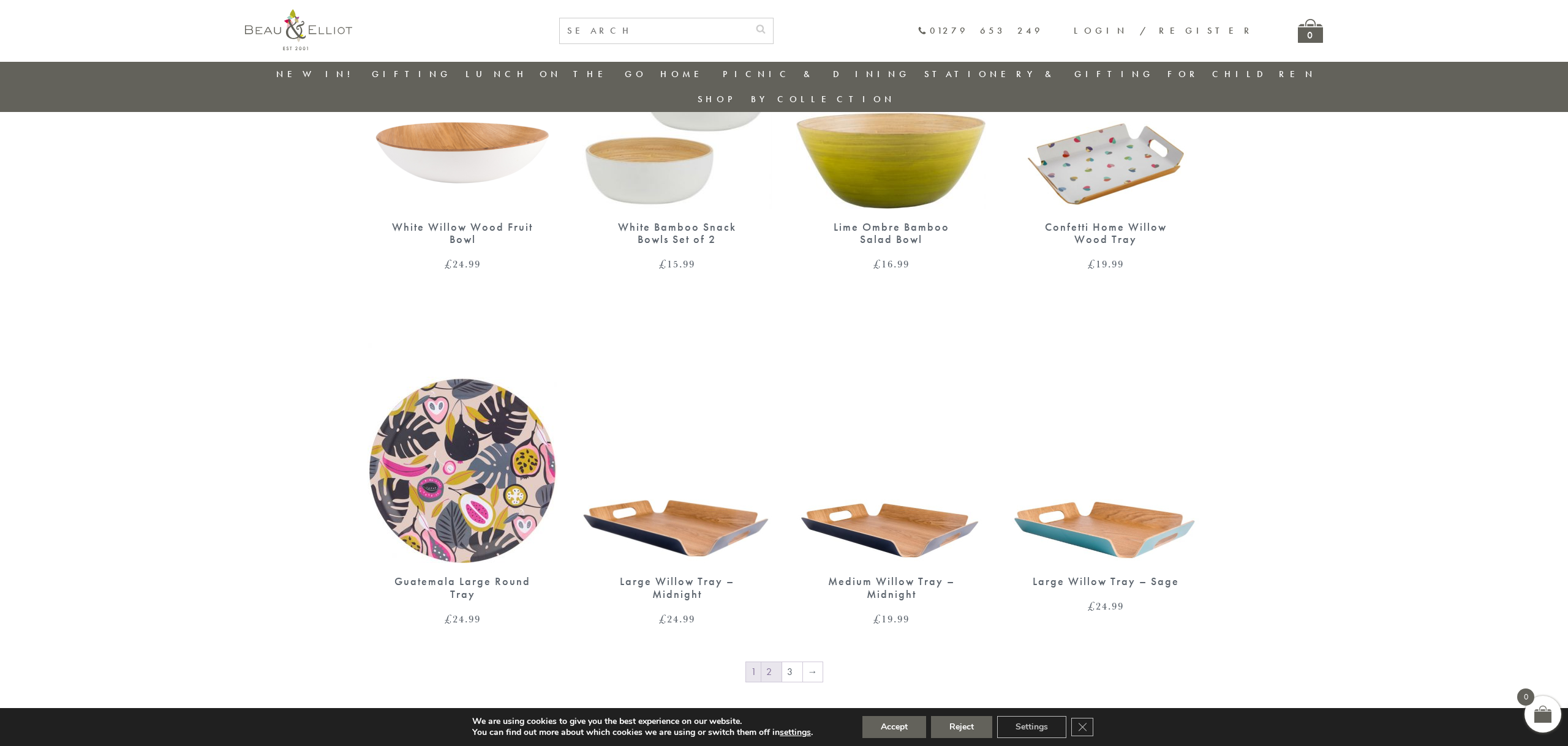
click at [774, 663] on link "2" at bounding box center [771, 672] width 21 height 20
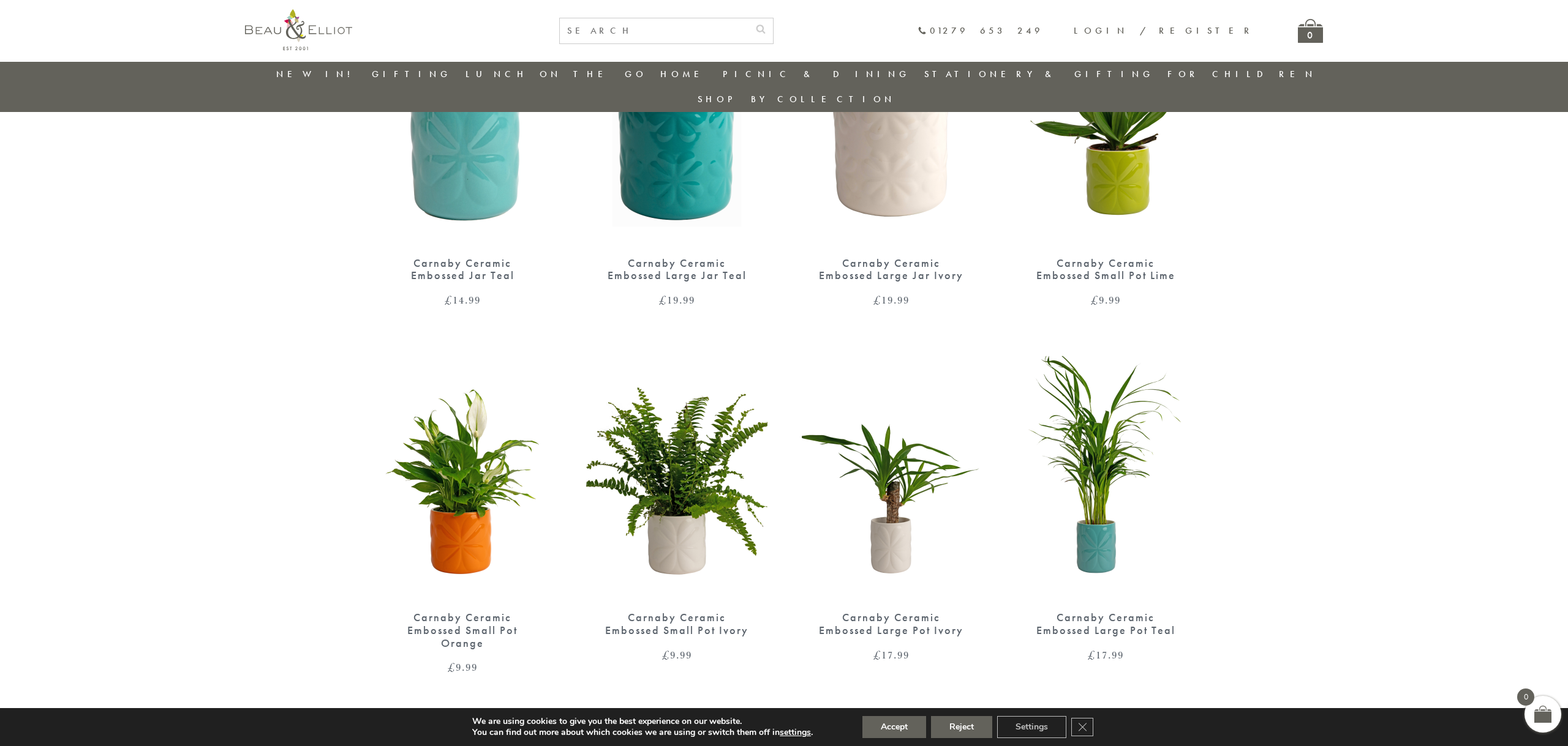
scroll to position [1642, 0]
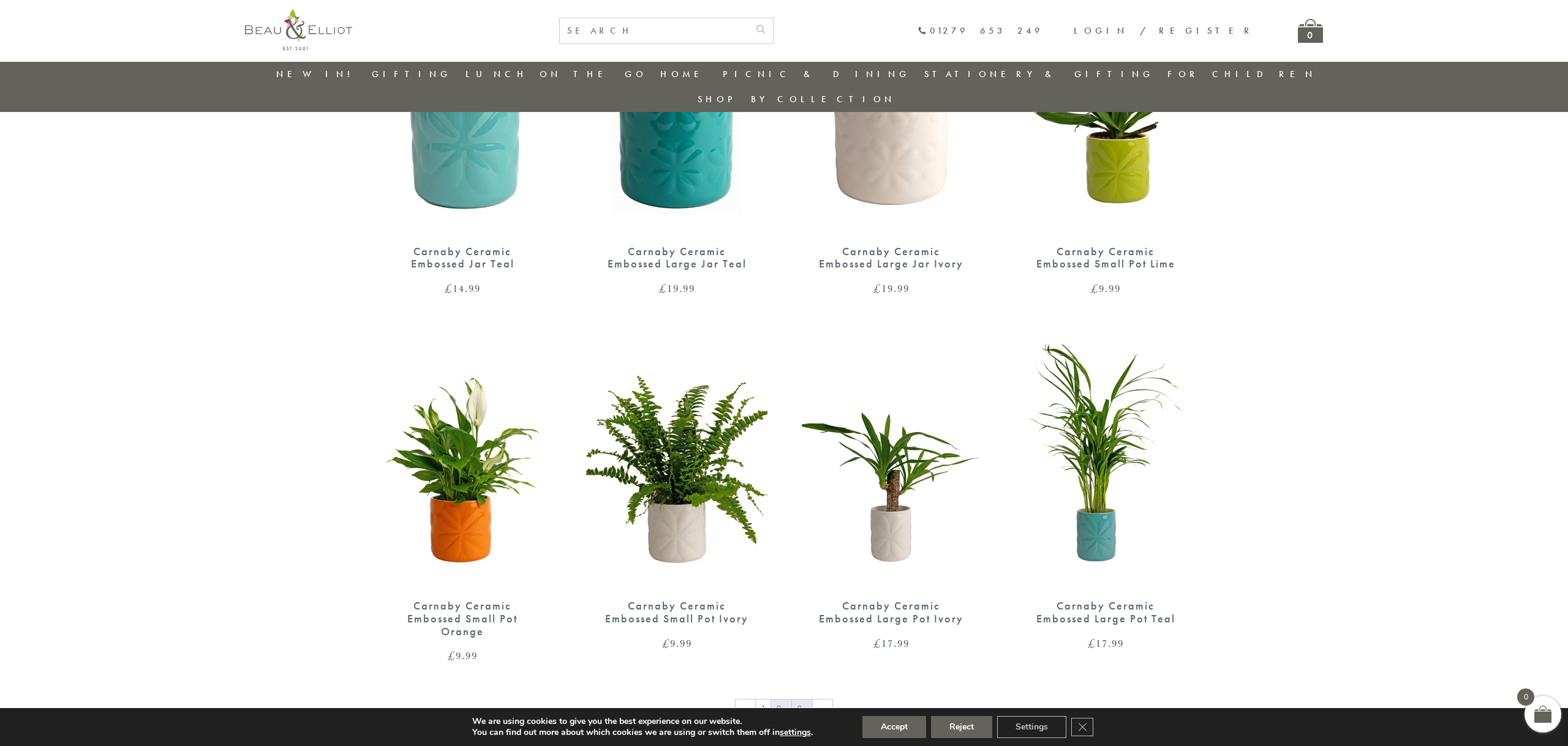
click at [797, 700] on link "3" at bounding box center [802, 710] width 21 height 20
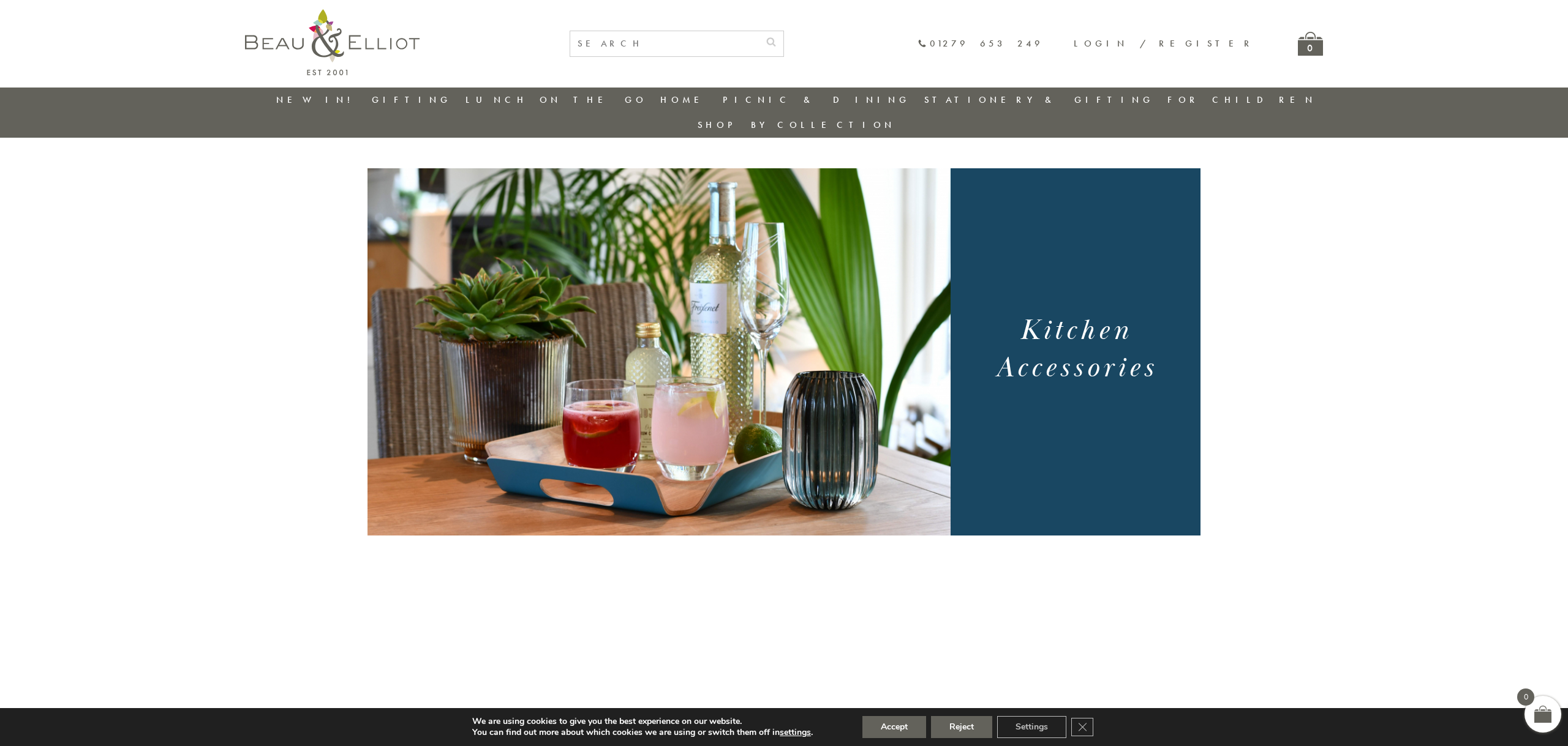
click at [969, 94] on link "Stationery & Gifting" at bounding box center [1039, 99] width 230 height 12
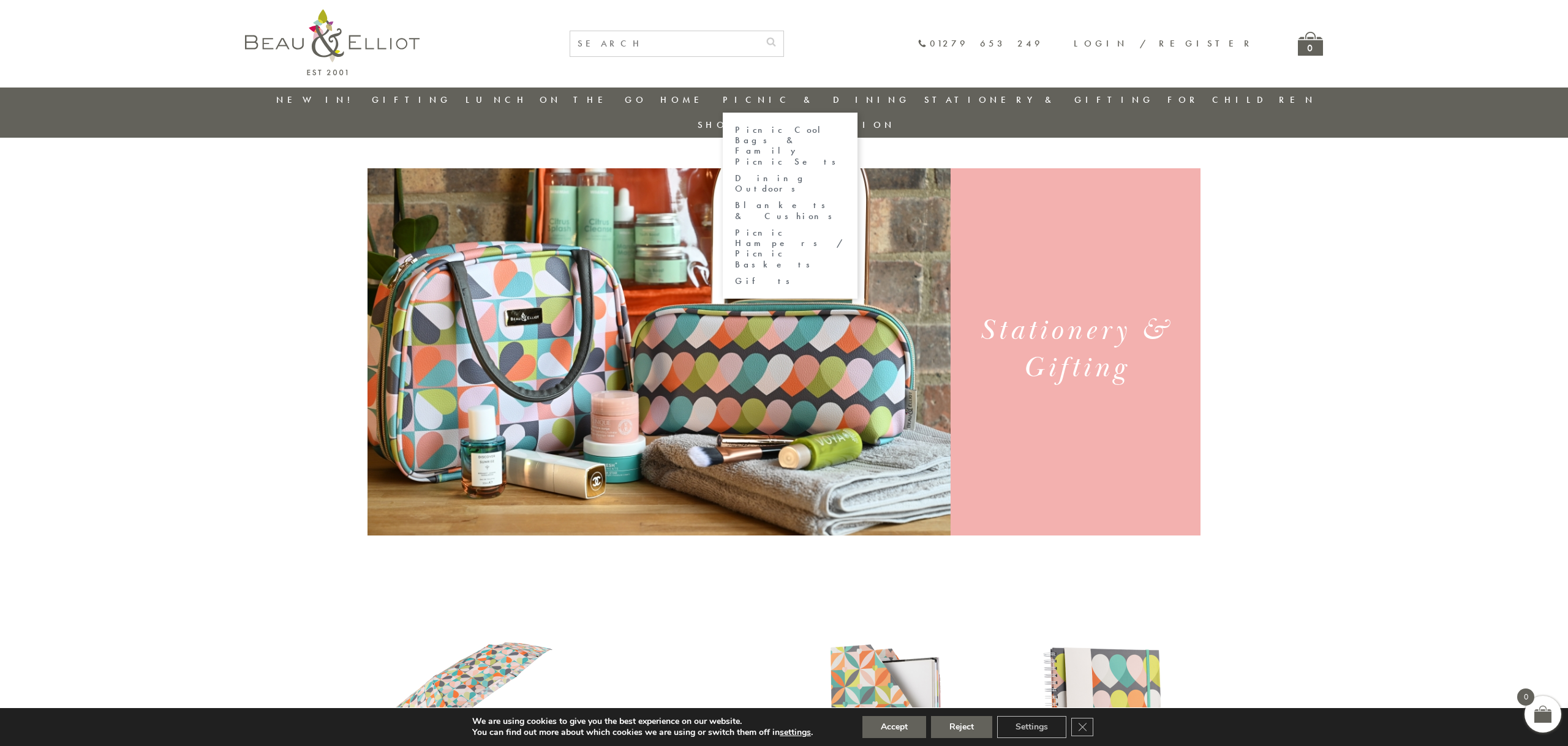
click at [806, 145] on link "Picnic Cool Bags & Family Picnic Sets" at bounding box center [790, 145] width 110 height 42
click at [800, 167] on ul "Picnic Cool Bags & Family Picnic Sets Dining Outdoors Blankets & Cushions Picni…" at bounding box center [789, 206] width 135 height 186
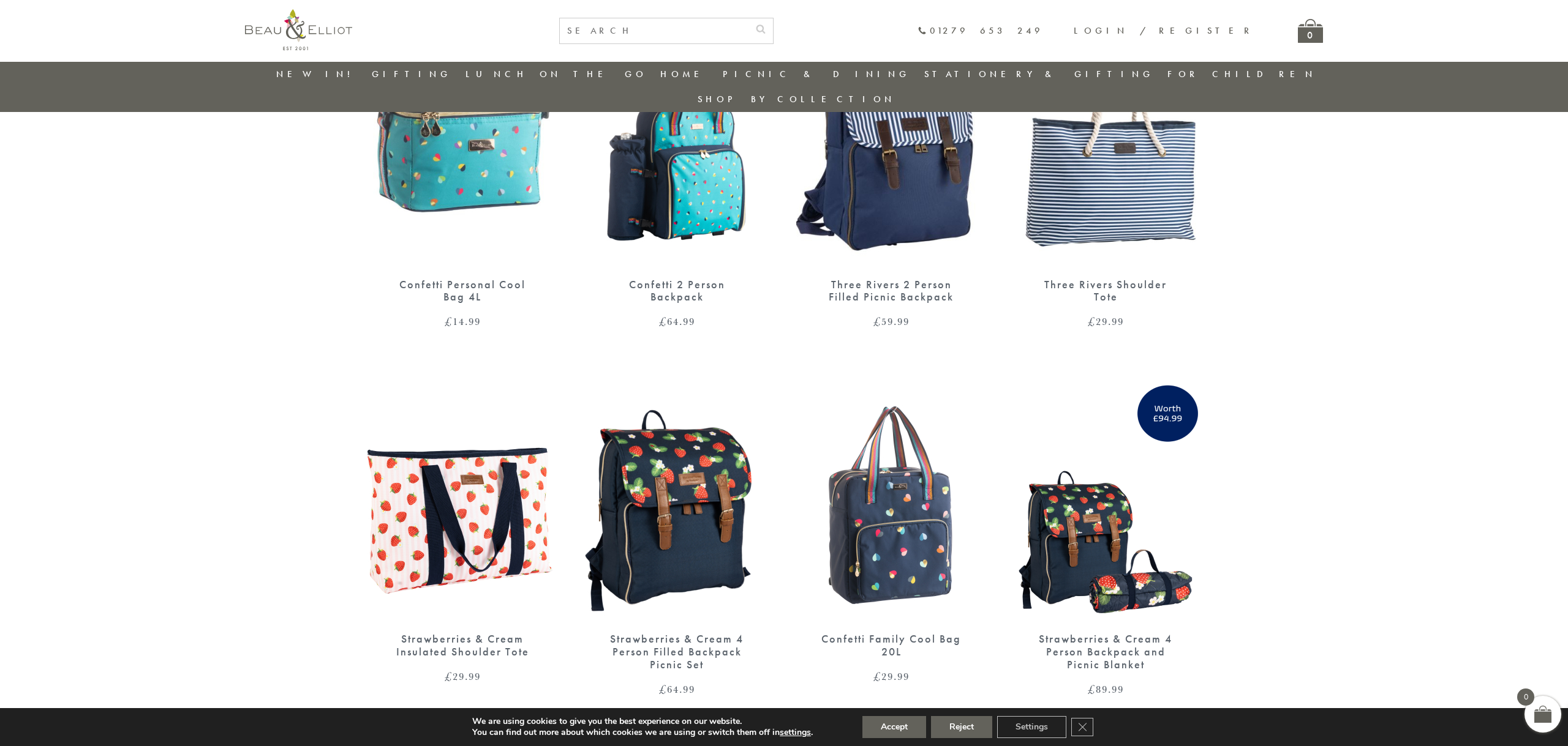
scroll to position [1962, 0]
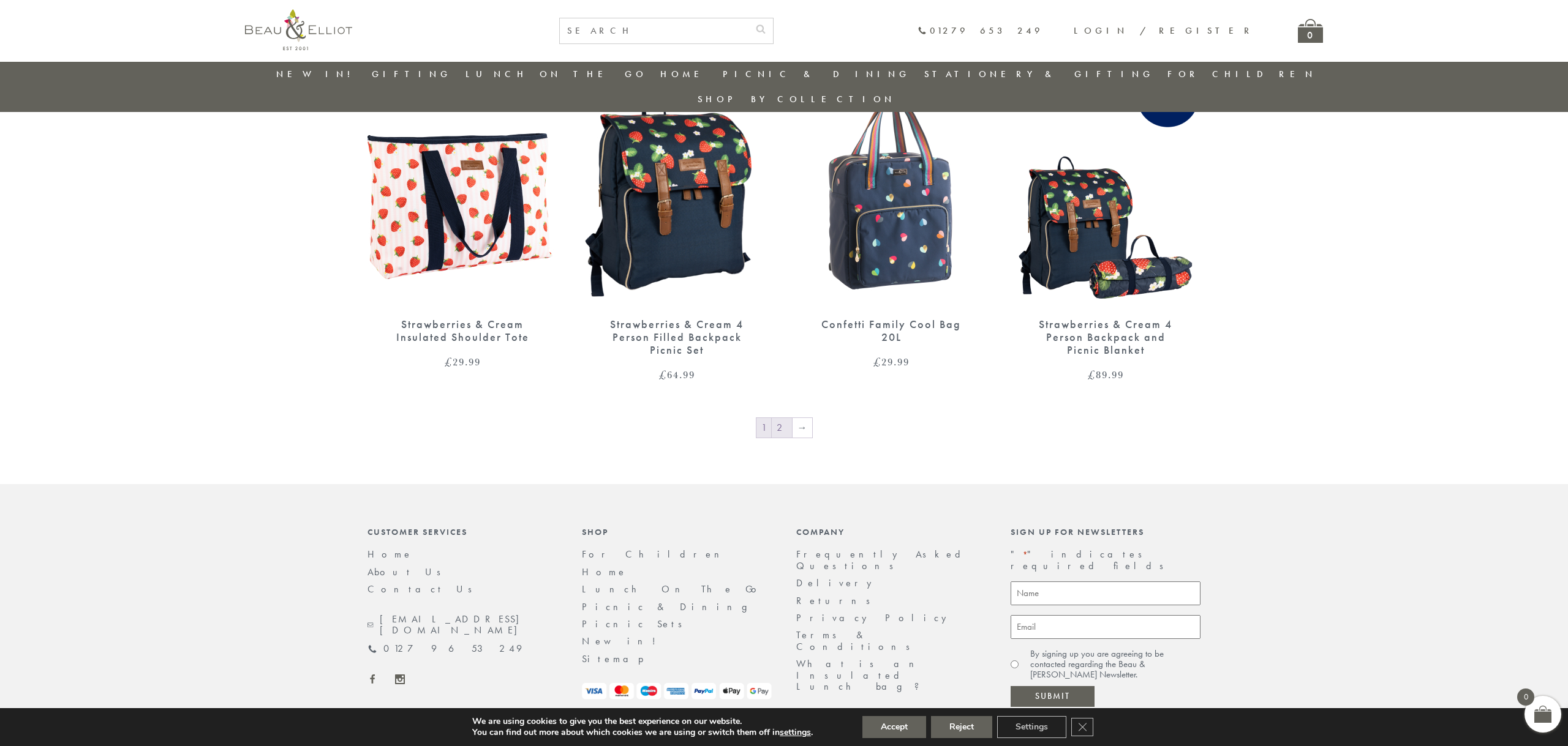
click at [783, 418] on link "2" at bounding box center [782, 428] width 21 height 20
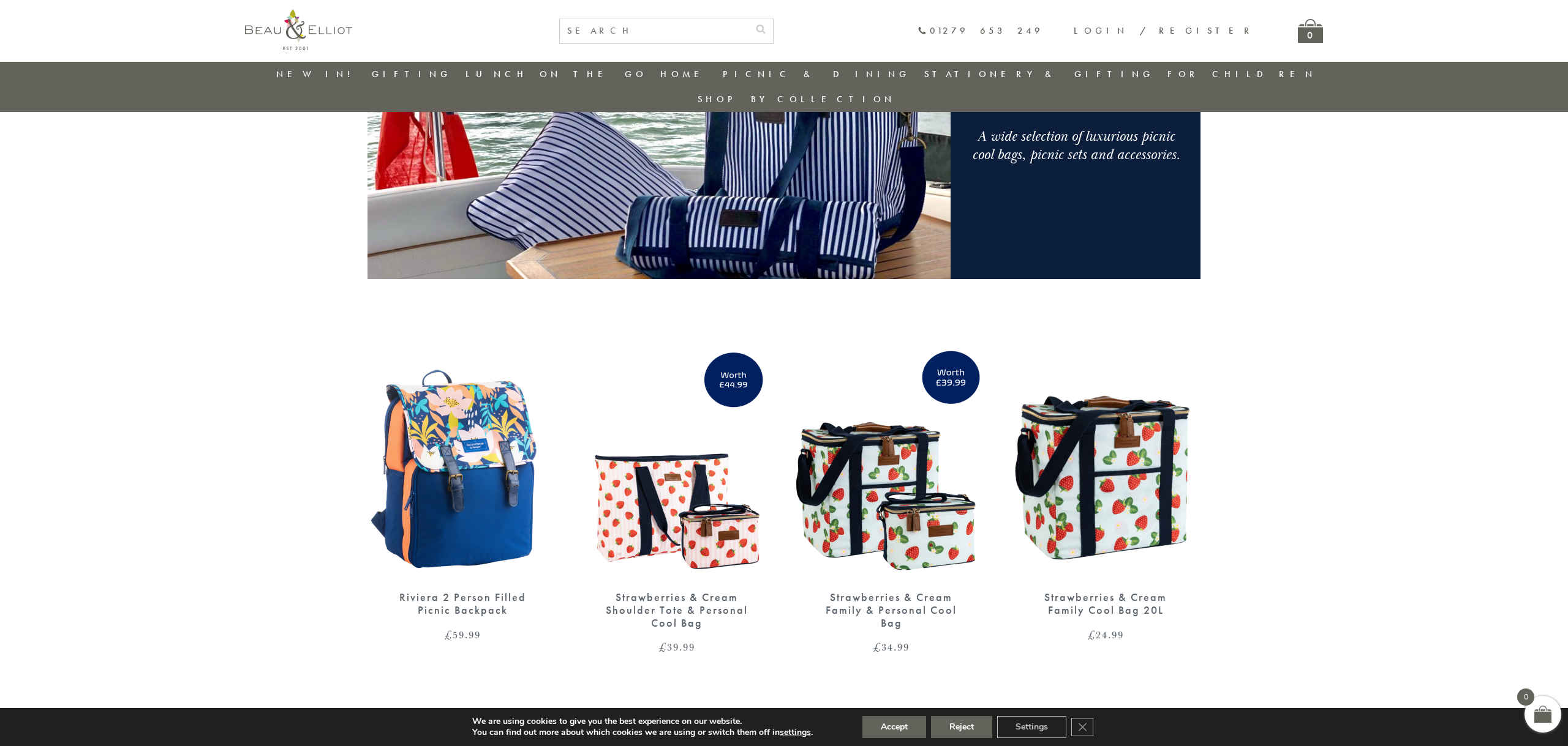
scroll to position [232, 0]
click at [1180, 182] on link "Tableware" at bounding box center [1235, 186] width 110 height 11
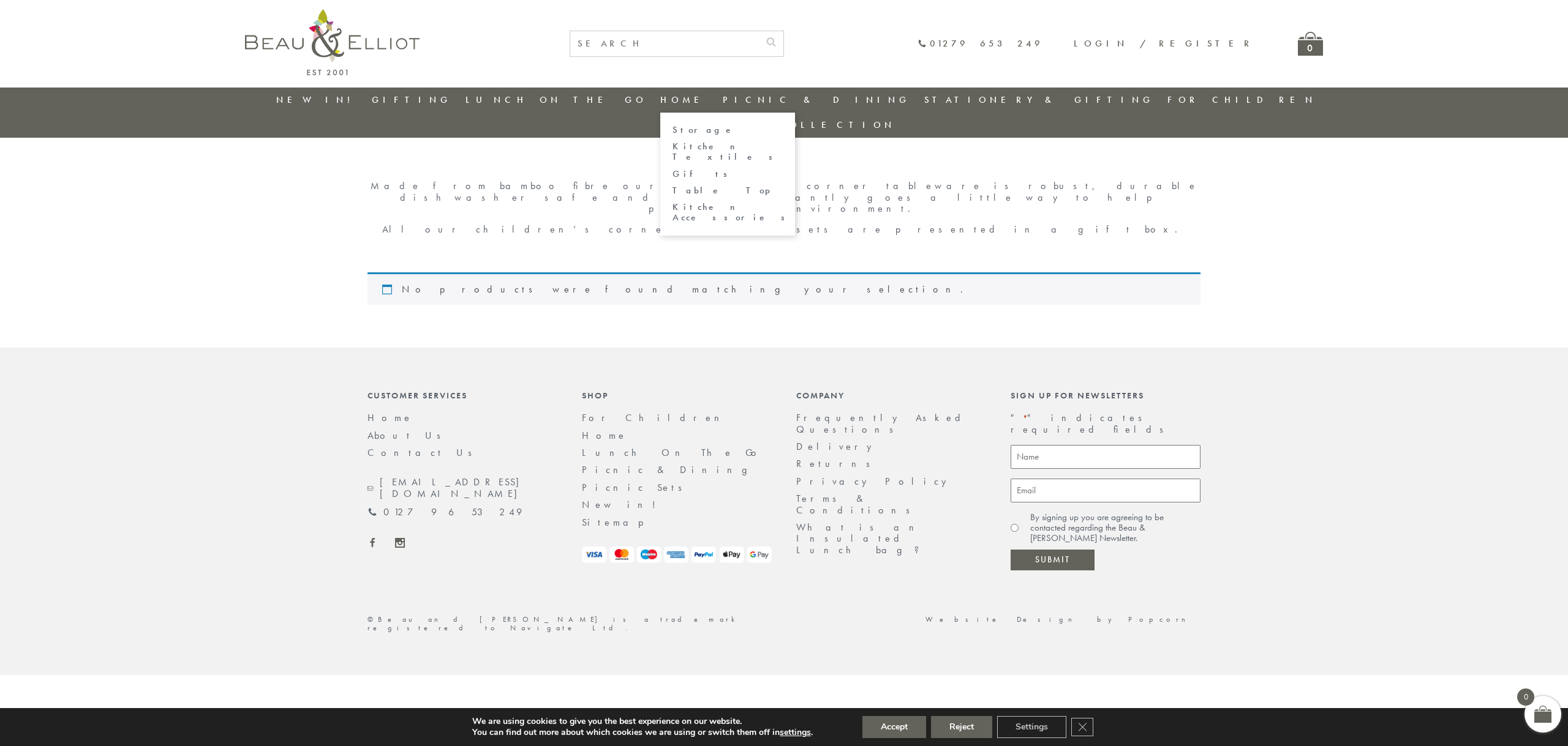
click at [680, 186] on link "Table Top" at bounding box center [728, 190] width 110 height 11
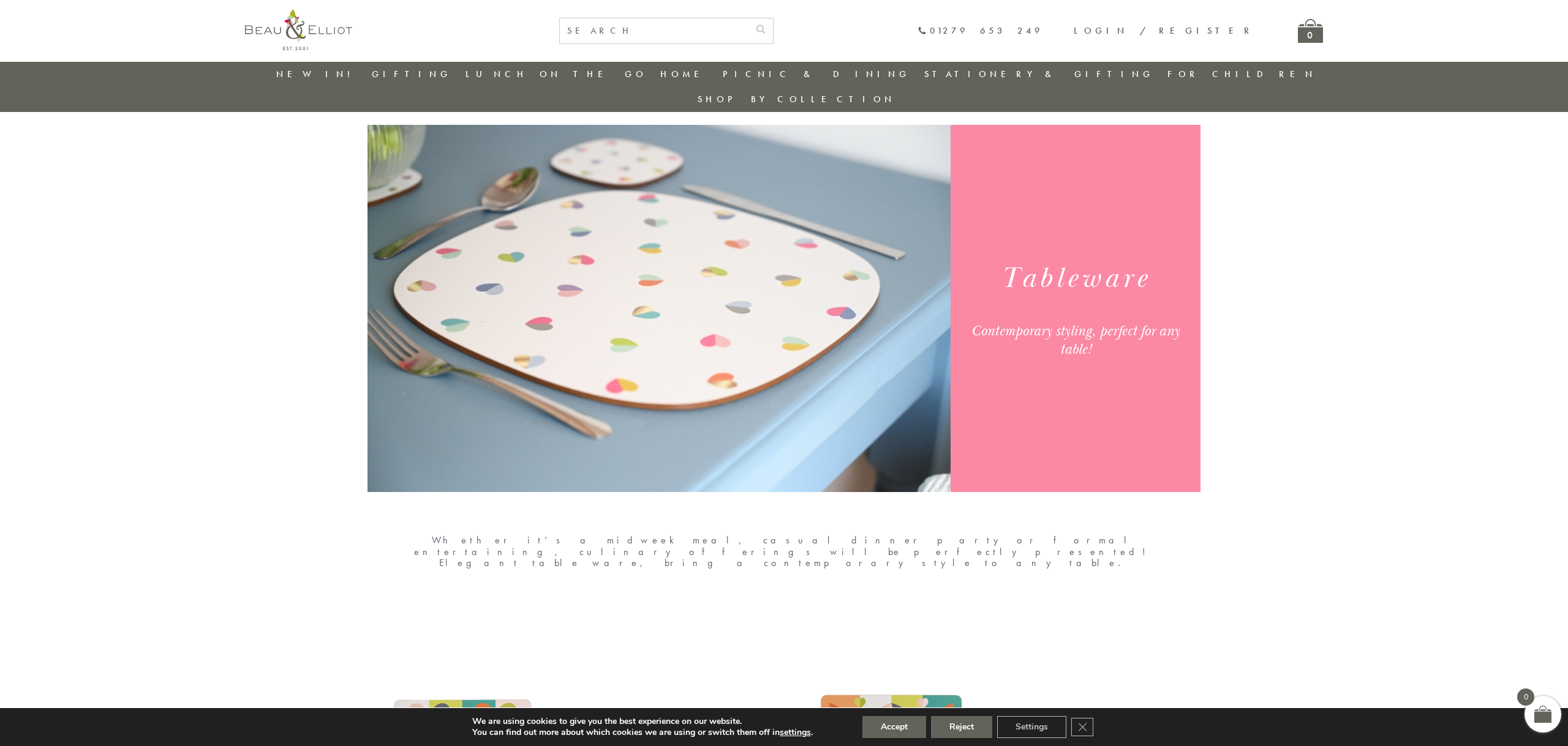
scroll to position [7, 0]
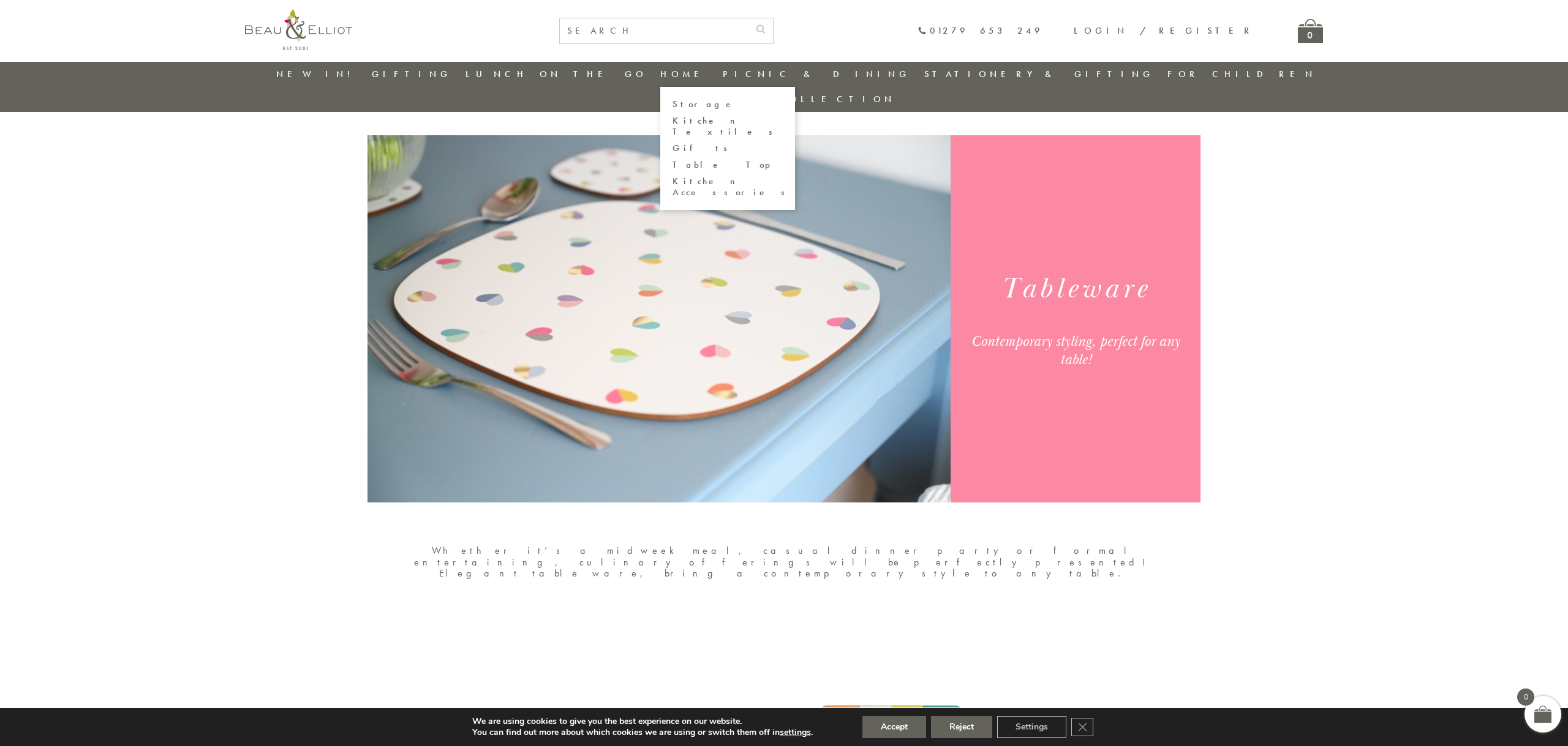
click at [686, 177] on link "Kitchen Accessories" at bounding box center [728, 187] width 110 height 22
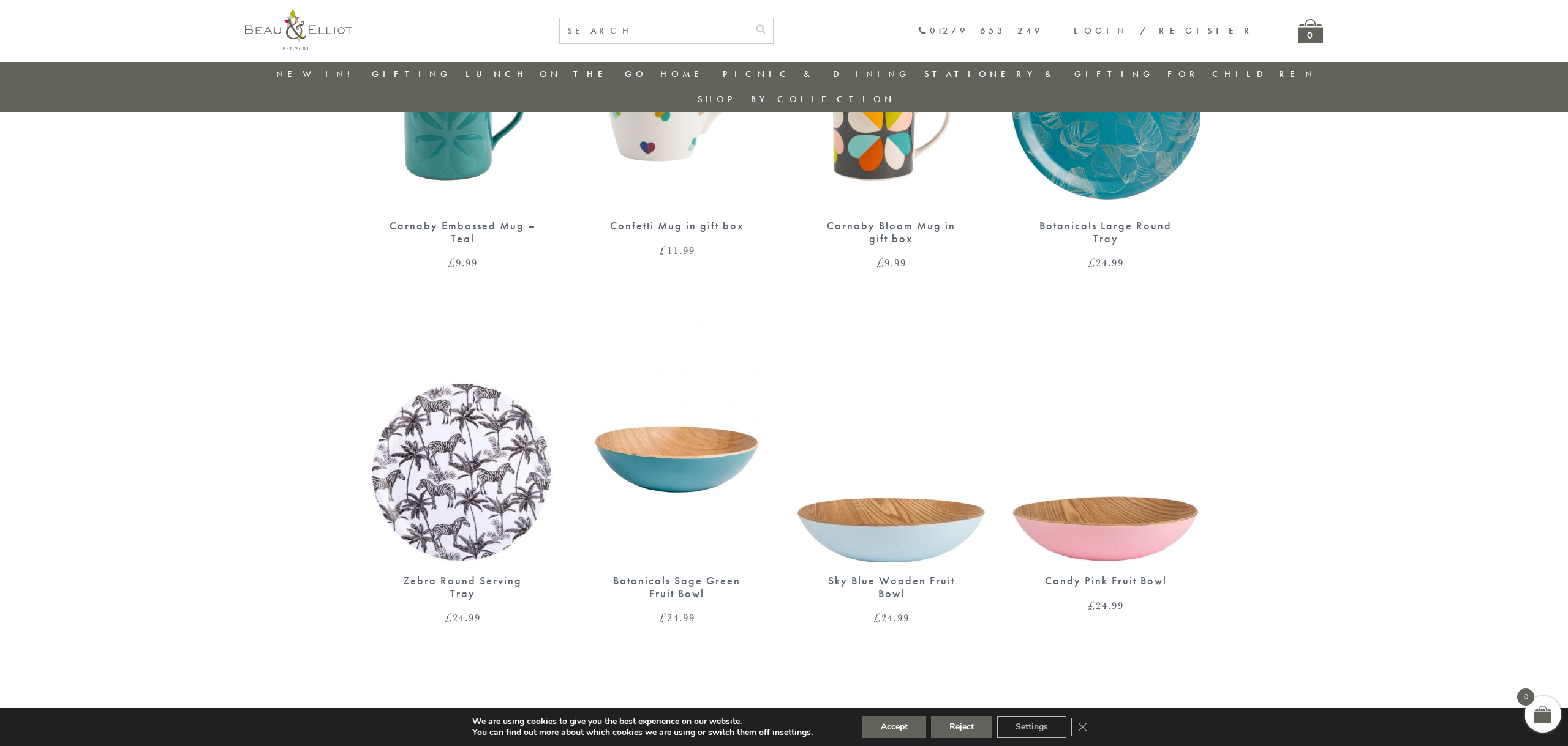
scroll to position [1924, 0]
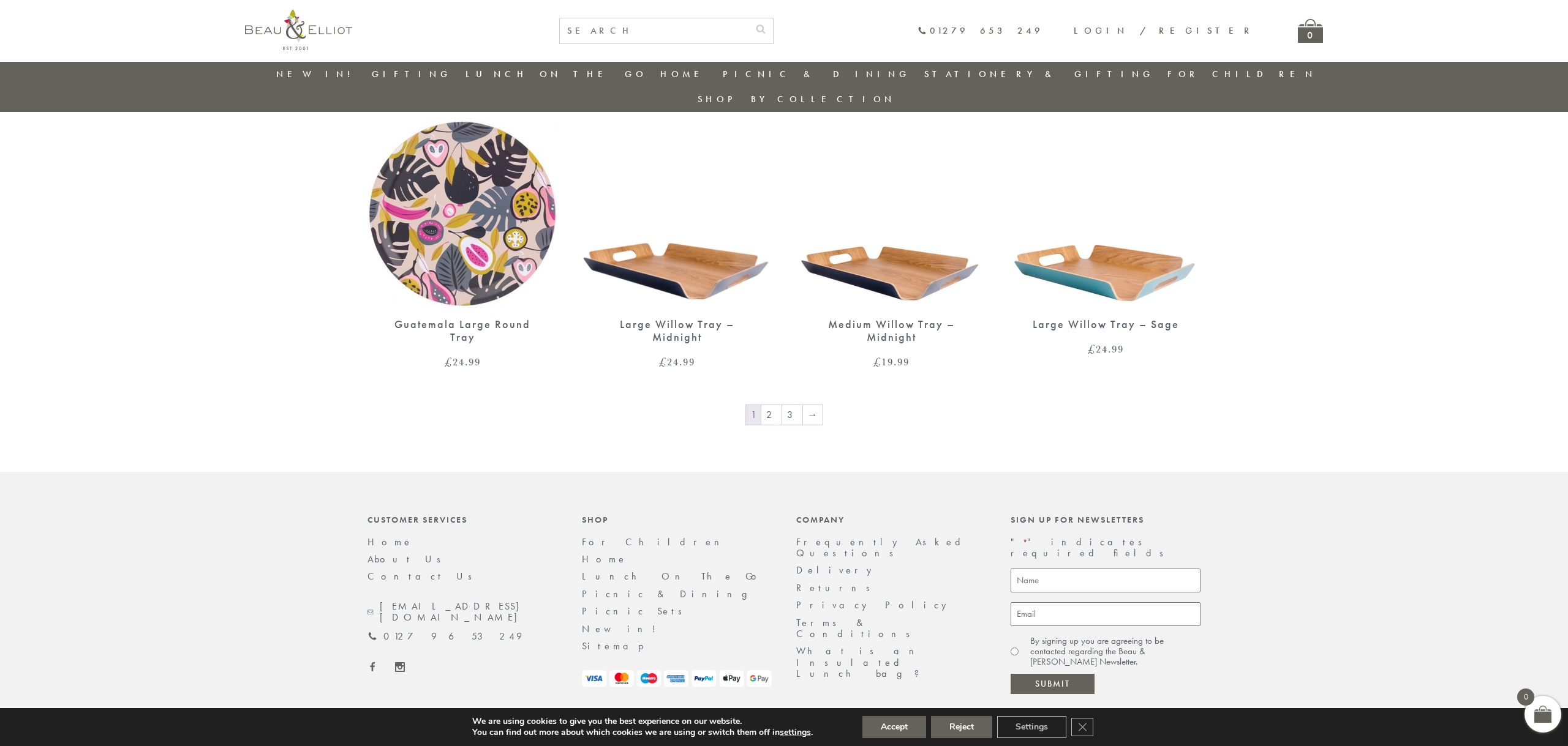
drag, startPoint x: 549, startPoint y: 201, endPoint x: 545, endPoint y: 232, distance: 31.3
click at [550, 246] on link "Men on the Go" at bounding box center [533, 257] width 110 height 22
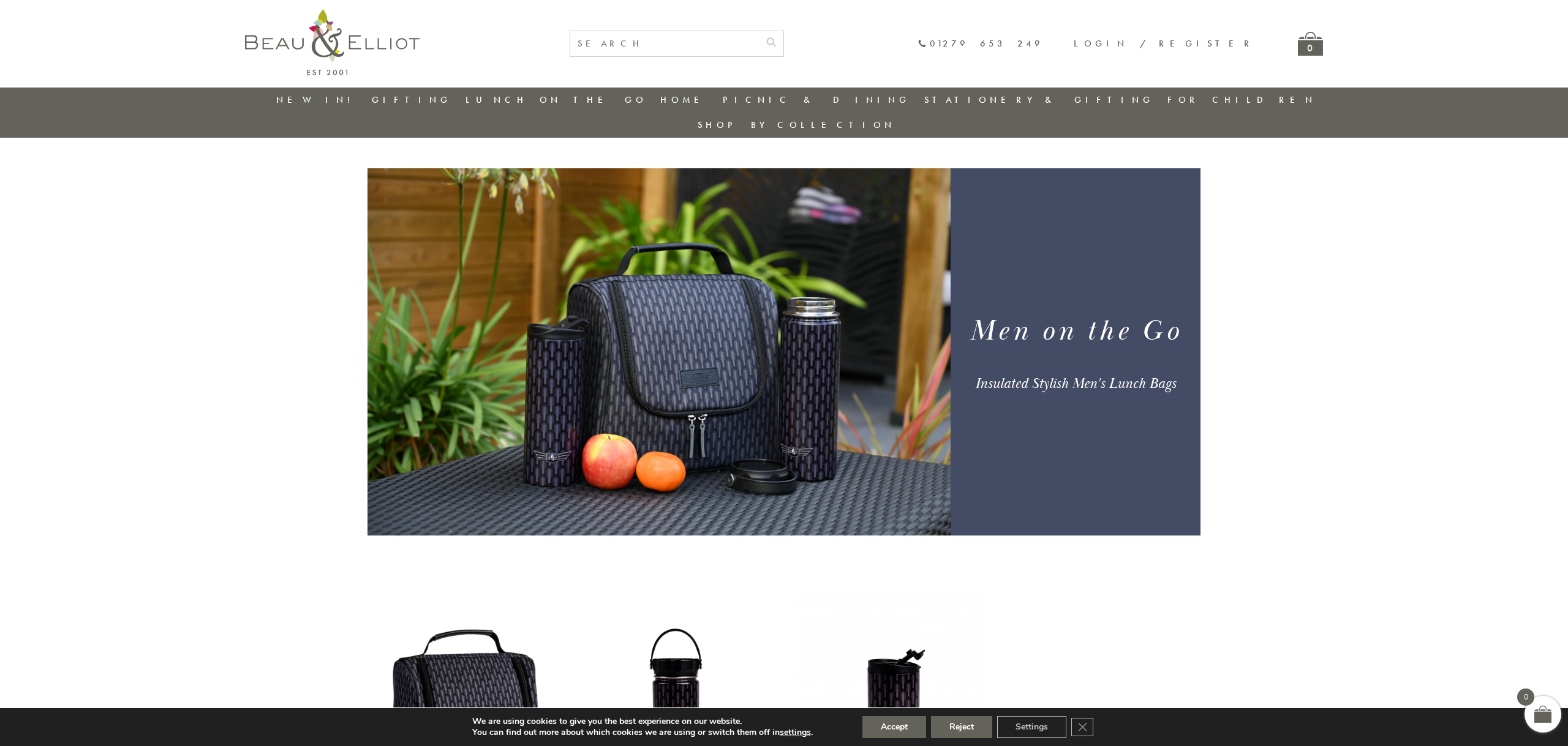
drag, startPoint x: 676, startPoint y: 164, endPoint x: 682, endPoint y: 277, distance: 113.2
click at [676, 169] on link "Gifts" at bounding box center [728, 174] width 110 height 11
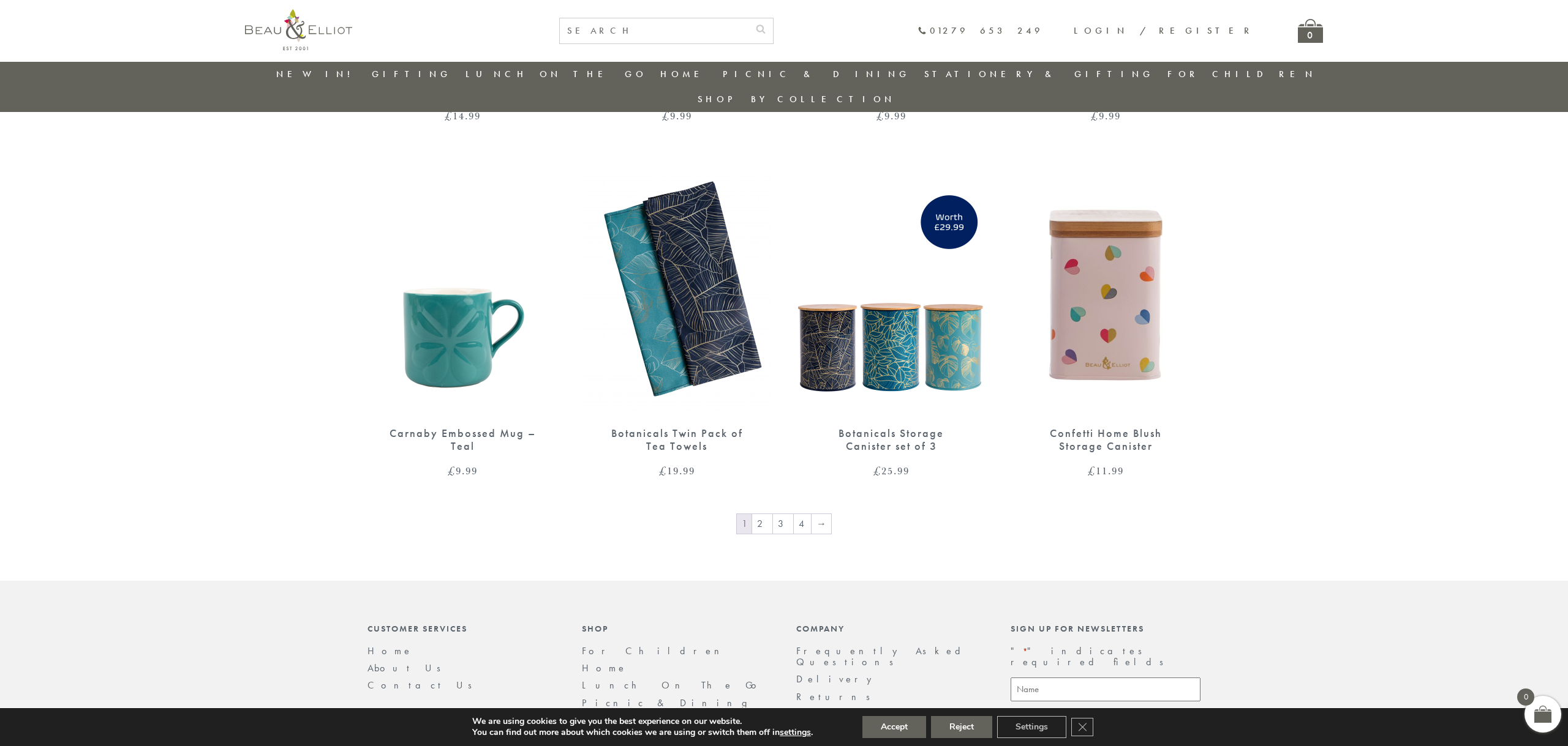
scroll to position [1816, 0]
click at [766, 513] on link "2" at bounding box center [762, 523] width 21 height 20
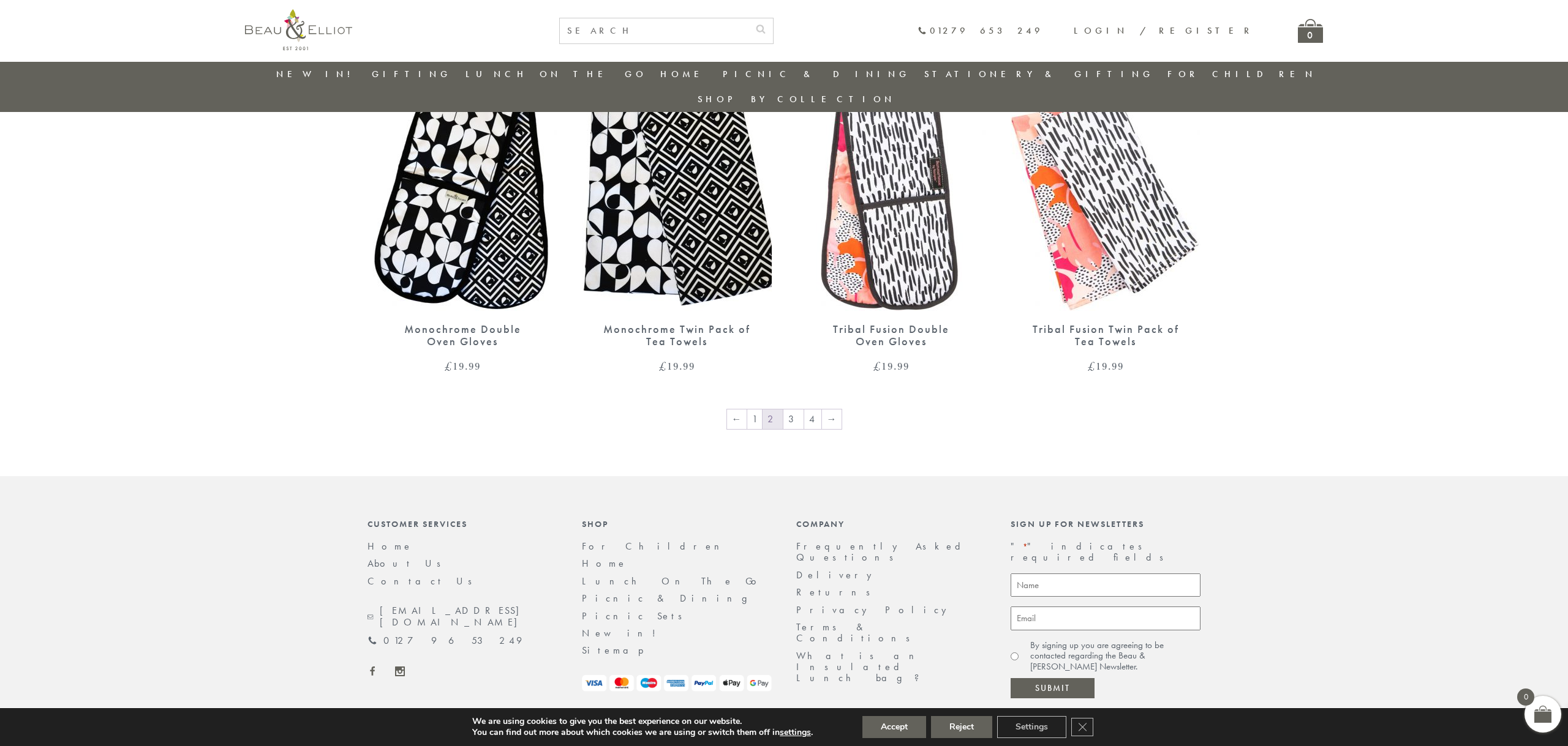
scroll to position [1901, 0]
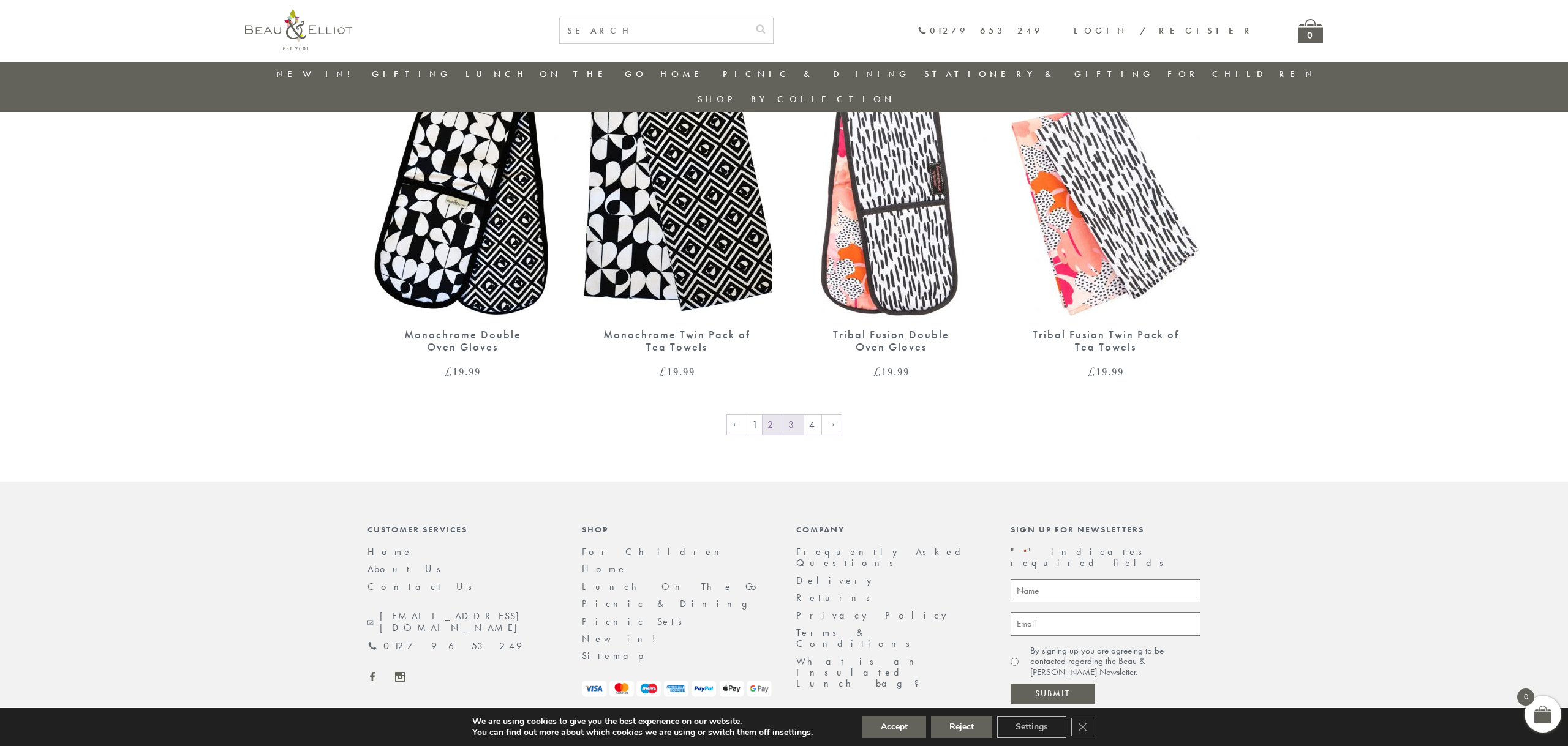
click at [790, 415] on link "3" at bounding box center [793, 425] width 21 height 20
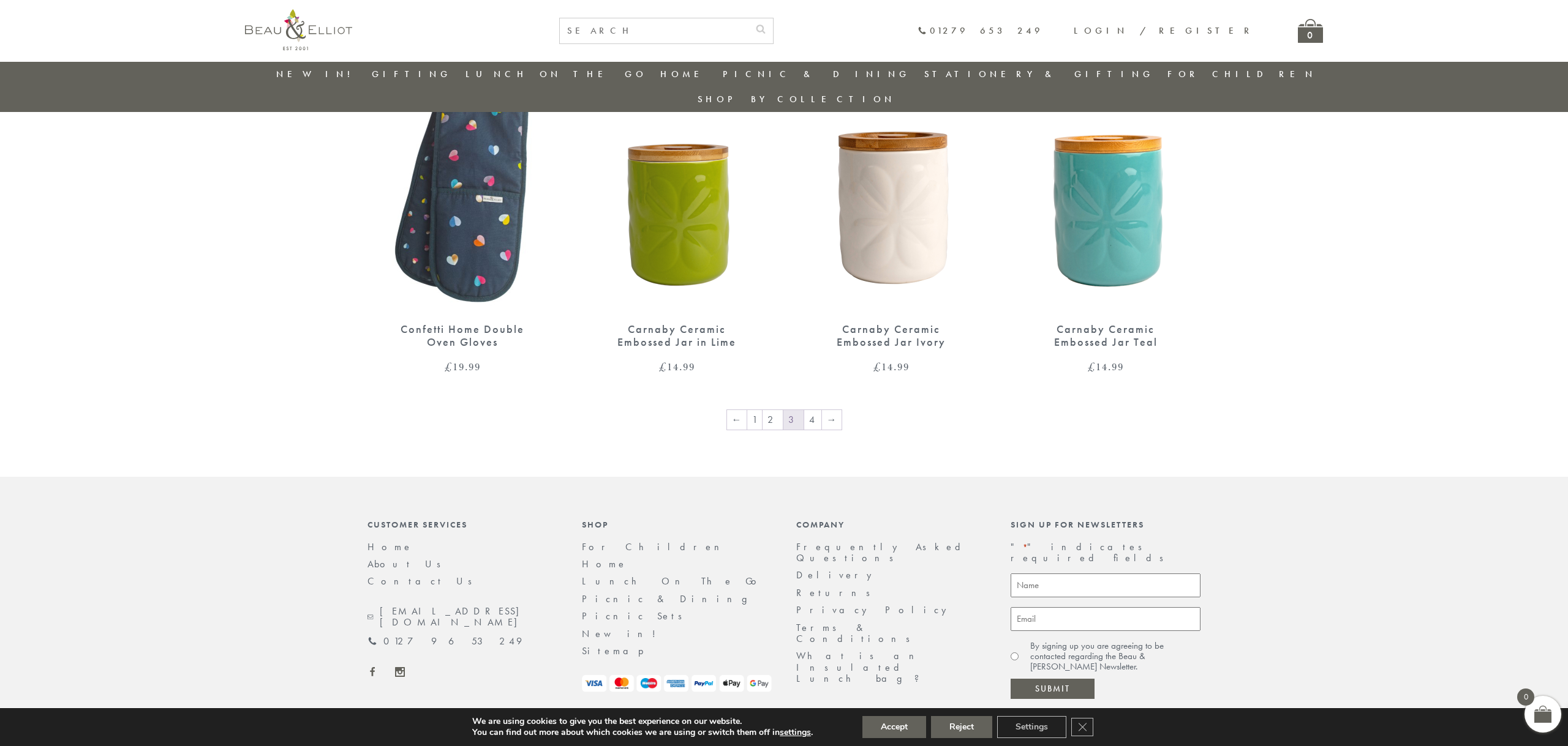
scroll to position [1924, 0]
